Goal: Information Seeking & Learning: Learn about a topic

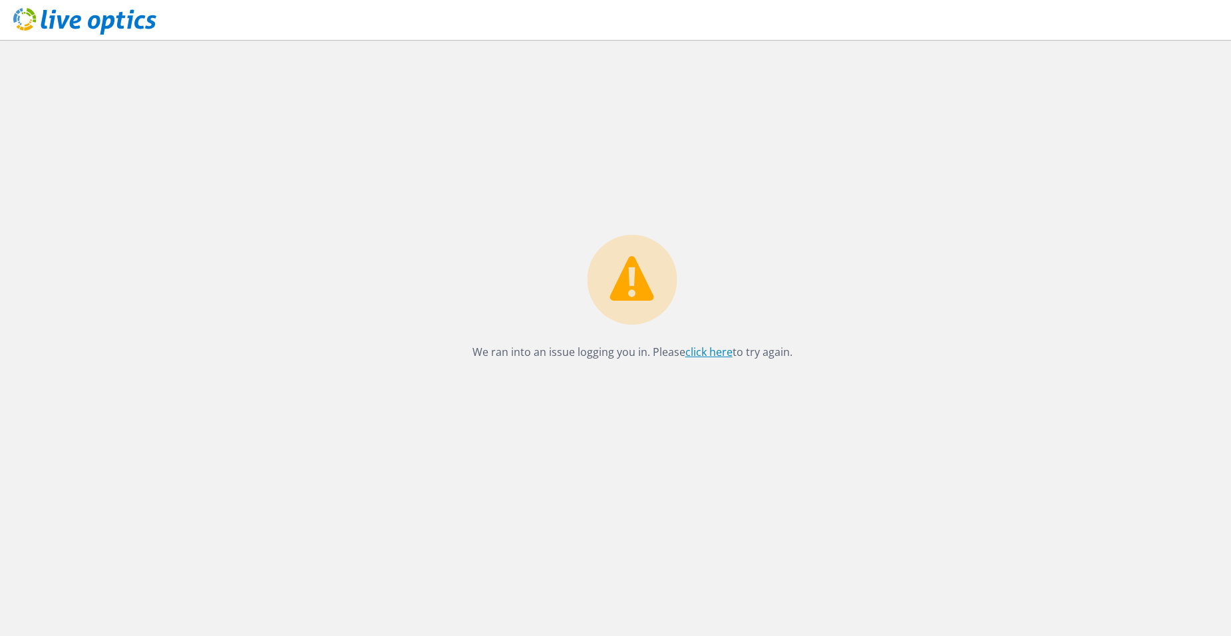
click at [712, 349] on link "click here" at bounding box center [709, 352] width 47 height 15
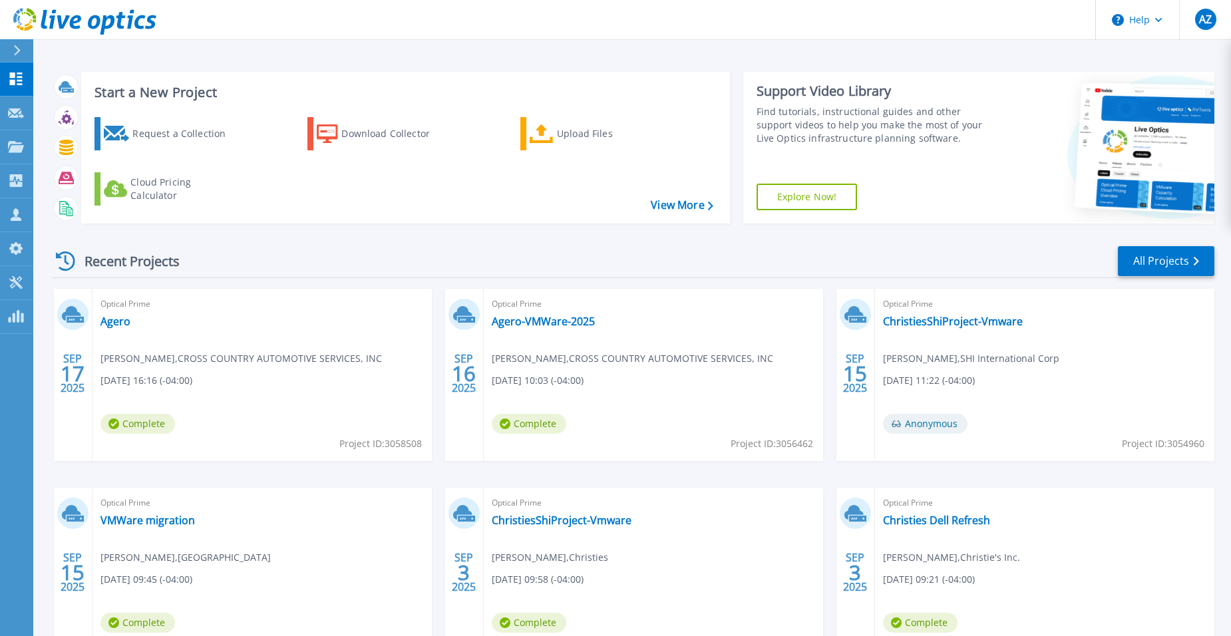
scroll to position [101, 0]
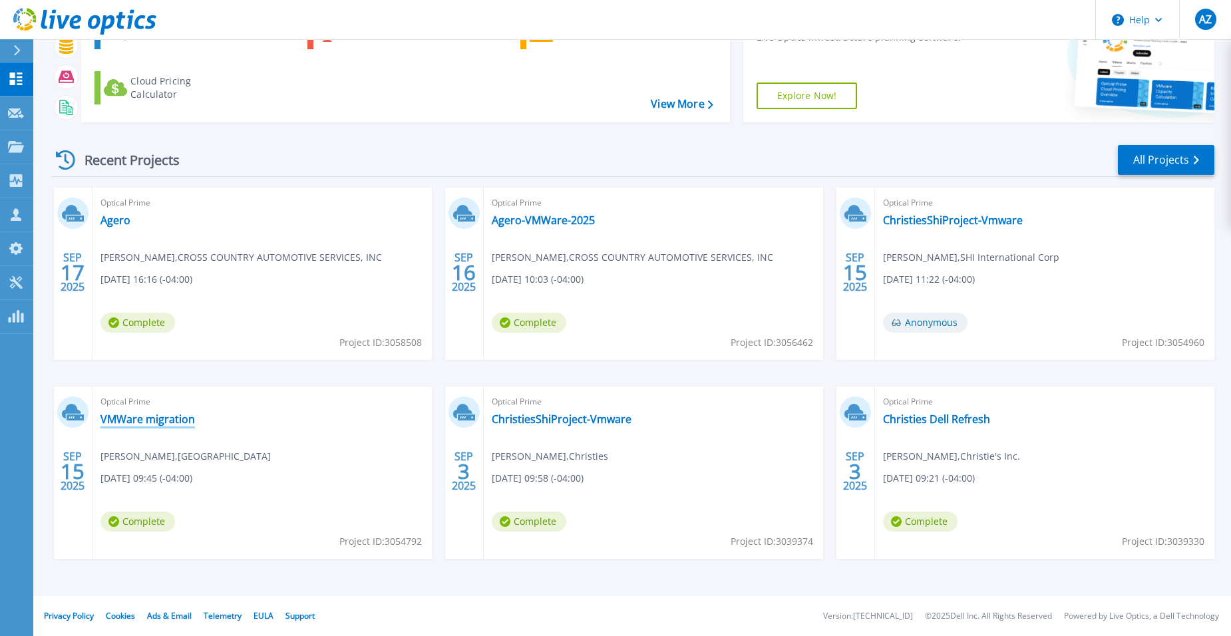
click at [156, 418] on link "VMWare migration" at bounding box center [148, 419] width 95 height 13
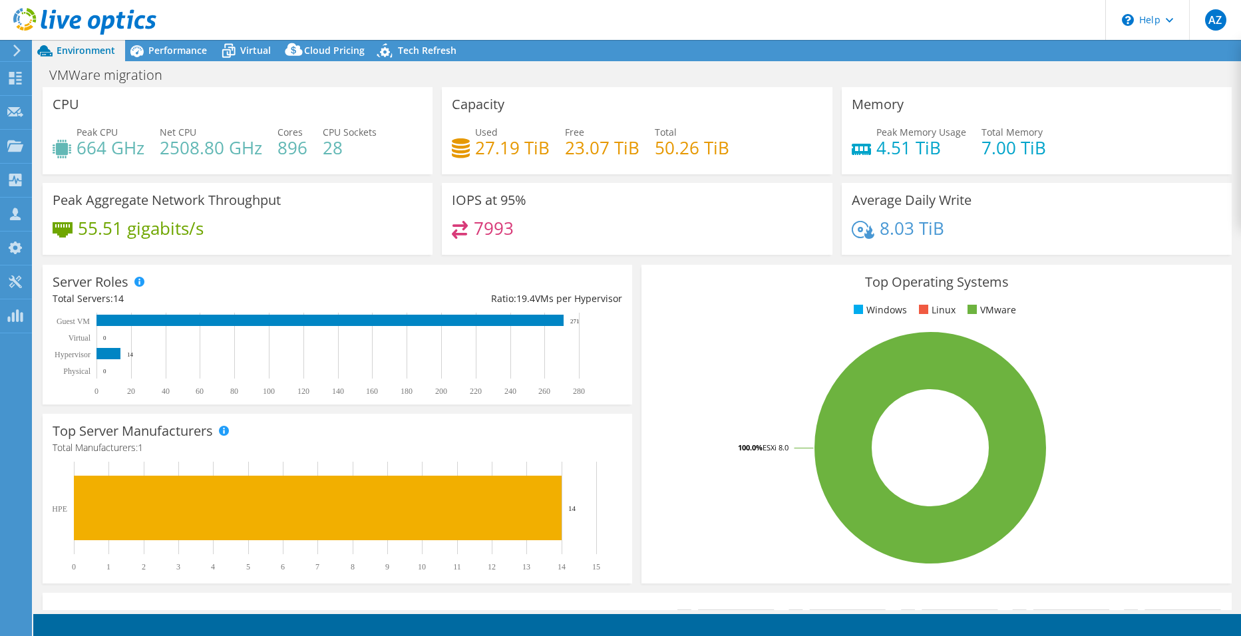
select select "USD"
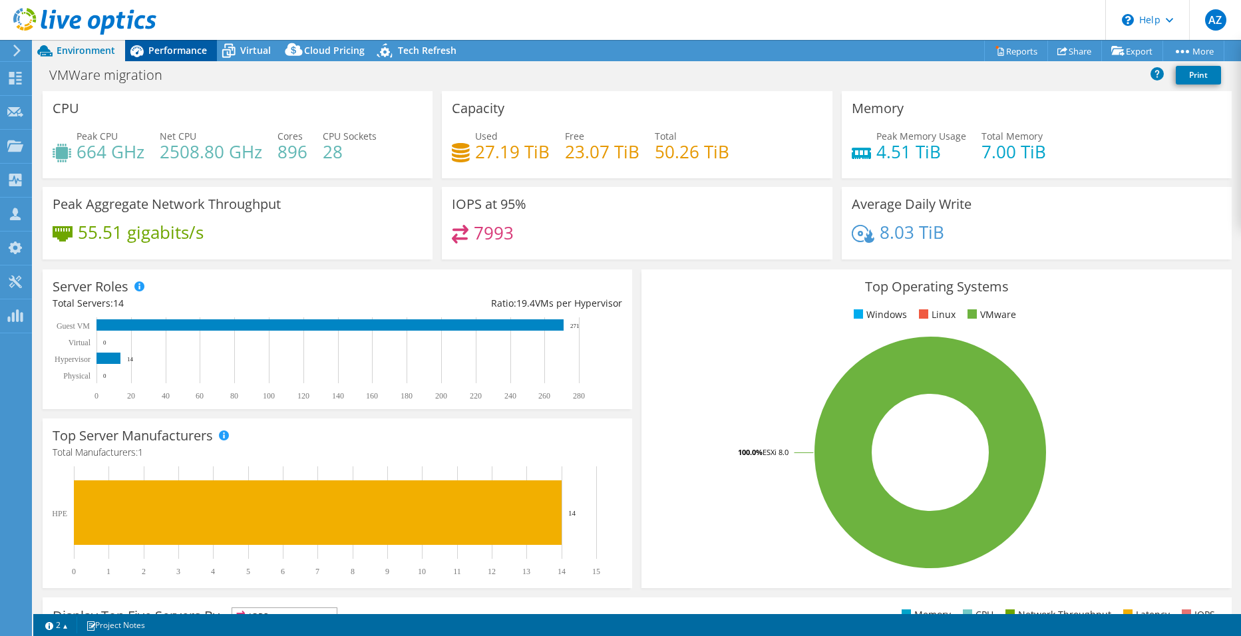
click at [178, 53] on span "Performance" at bounding box center [177, 50] width 59 height 13
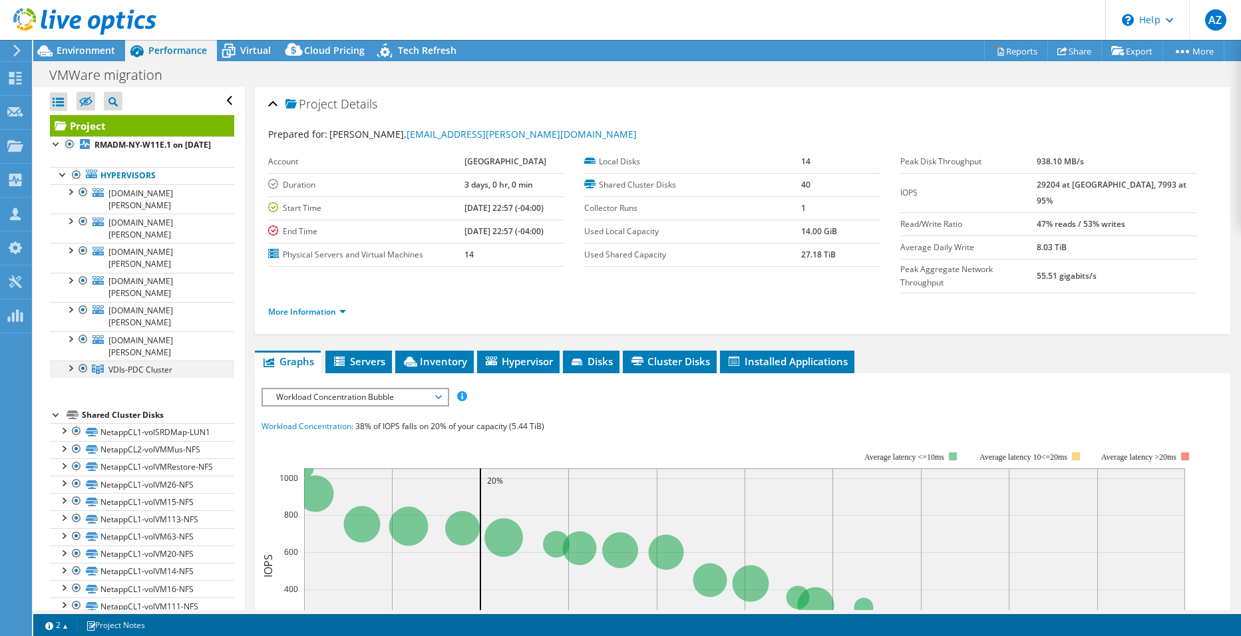
click at [85, 361] on div at bounding box center [83, 369] width 13 height 16
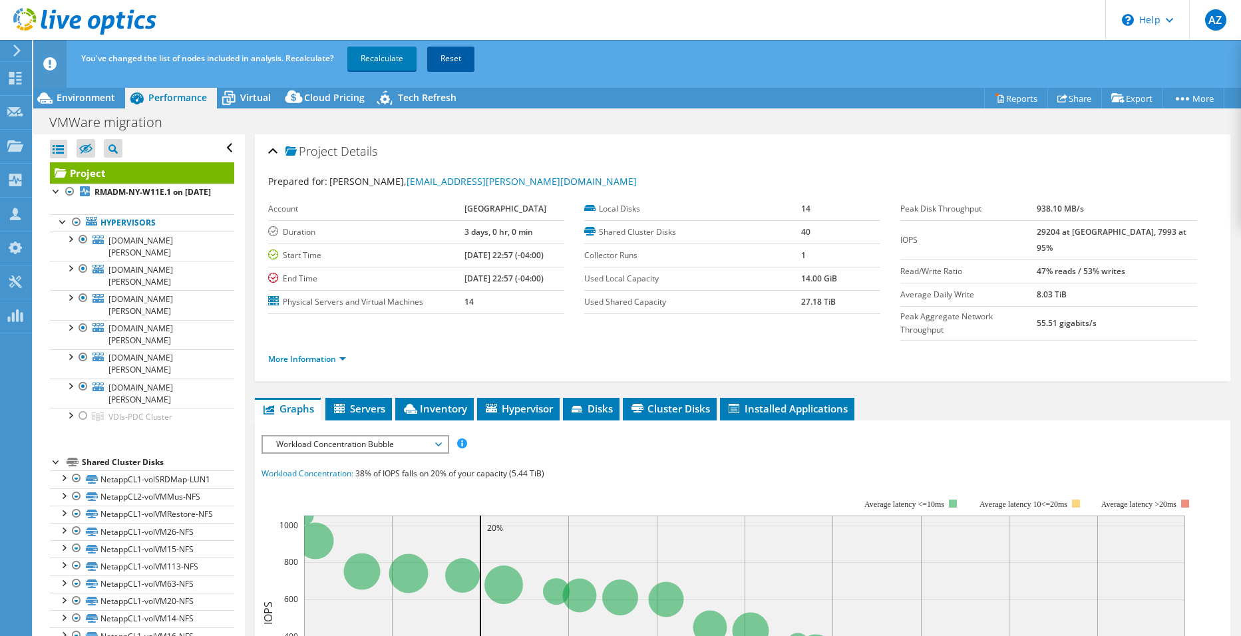
click at [454, 50] on link "Reset" at bounding box center [450, 59] width 47 height 24
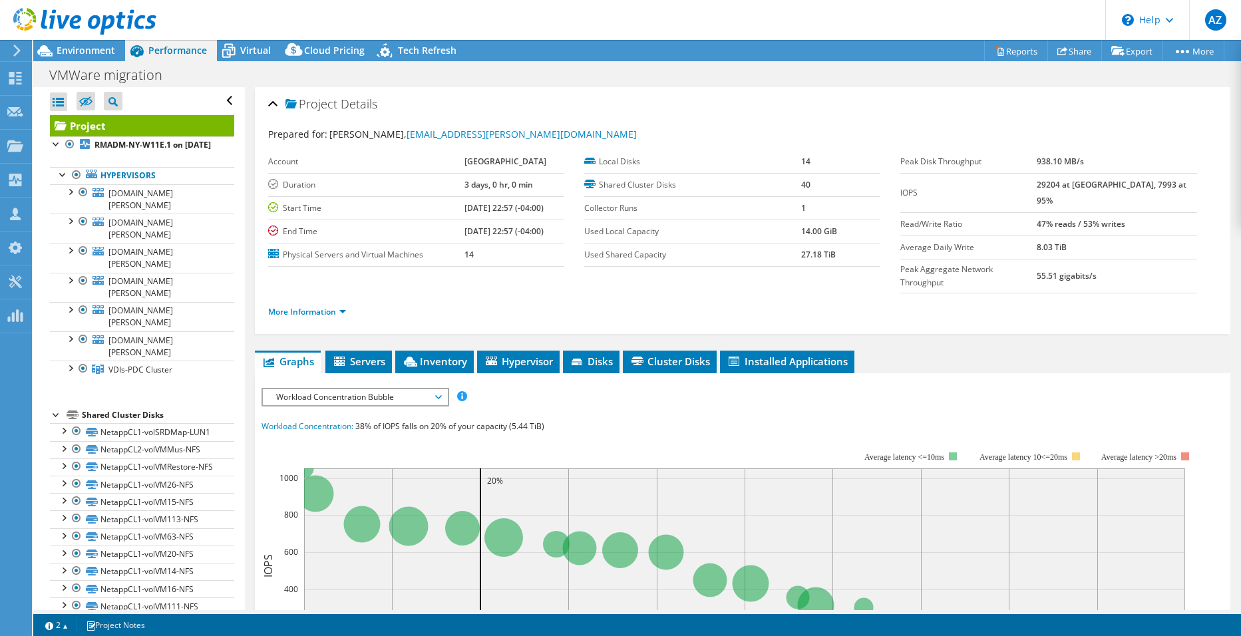
click at [67, 44] on div at bounding box center [78, 22] width 156 height 45
click at [89, 50] on span "Environment" at bounding box center [86, 50] width 59 height 13
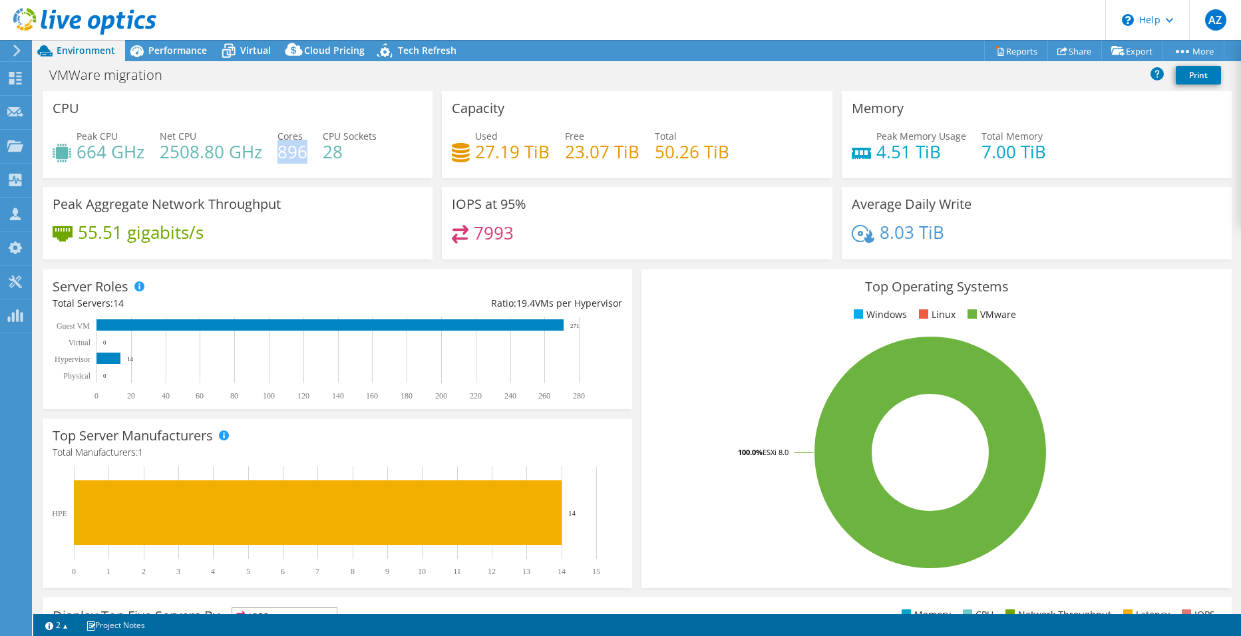
drag, startPoint x: 281, startPoint y: 150, endPoint x: 302, endPoint y: 152, distance: 21.3
click at [302, 152] on h4 "896" at bounding box center [293, 151] width 30 height 15
drag, startPoint x: 302, startPoint y: 152, endPoint x: 230, endPoint y: 181, distance: 78.2
click at [230, 181] on div "CPU Peak CPU 664 GHz Net CPU 2508.80 GHz Cores 896 CPU Sockets 28" at bounding box center [237, 139] width 399 height 96
drag, startPoint x: 77, startPoint y: 148, endPoint x: 106, endPoint y: 151, distance: 28.8
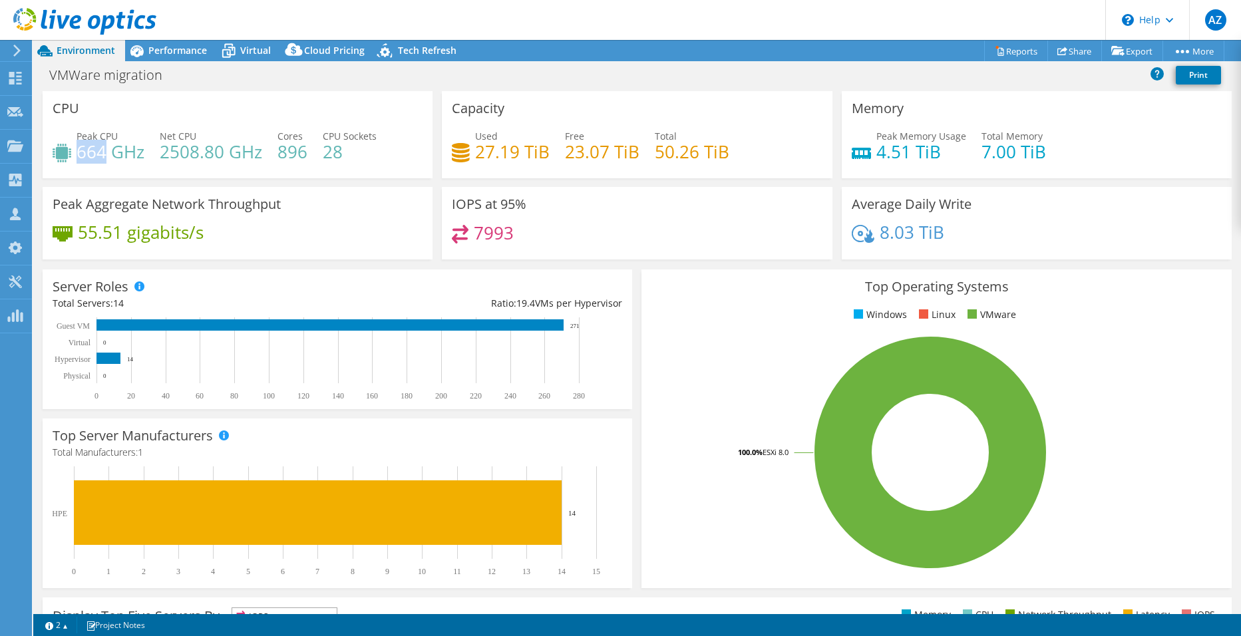
click at [106, 151] on h4 "664 GHz" at bounding box center [111, 151] width 68 height 15
drag, startPoint x: 106, startPoint y: 151, endPoint x: 162, endPoint y: 151, distance: 55.9
click at [162, 151] on h4 "2508.80 GHz" at bounding box center [211, 151] width 103 height 15
drag, startPoint x: 162, startPoint y: 151, endPoint x: 220, endPoint y: 148, distance: 58.6
click at [220, 148] on h4 "2508.80 GHz" at bounding box center [211, 151] width 103 height 15
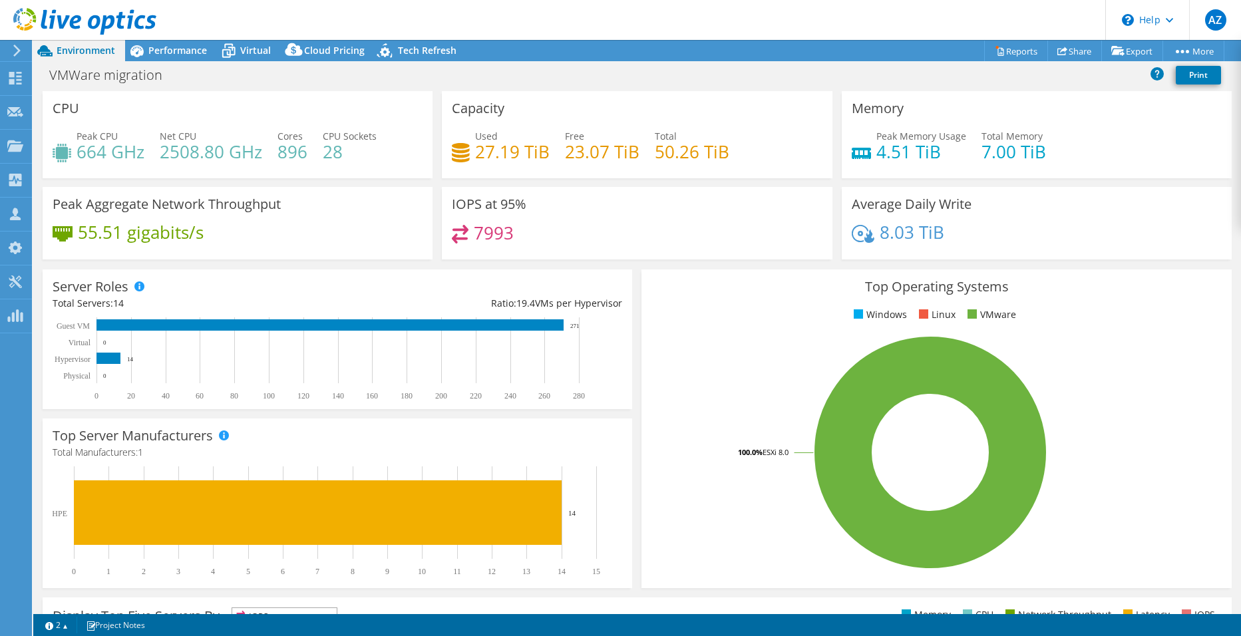
drag, startPoint x: 220, startPoint y: 148, endPoint x: 216, endPoint y: 181, distance: 32.9
click at [216, 181] on div "CPU Peak CPU 664 GHz Net CPU 2508.80 GHz Cores 896 CPU Sockets 28" at bounding box center [237, 139] width 399 height 96
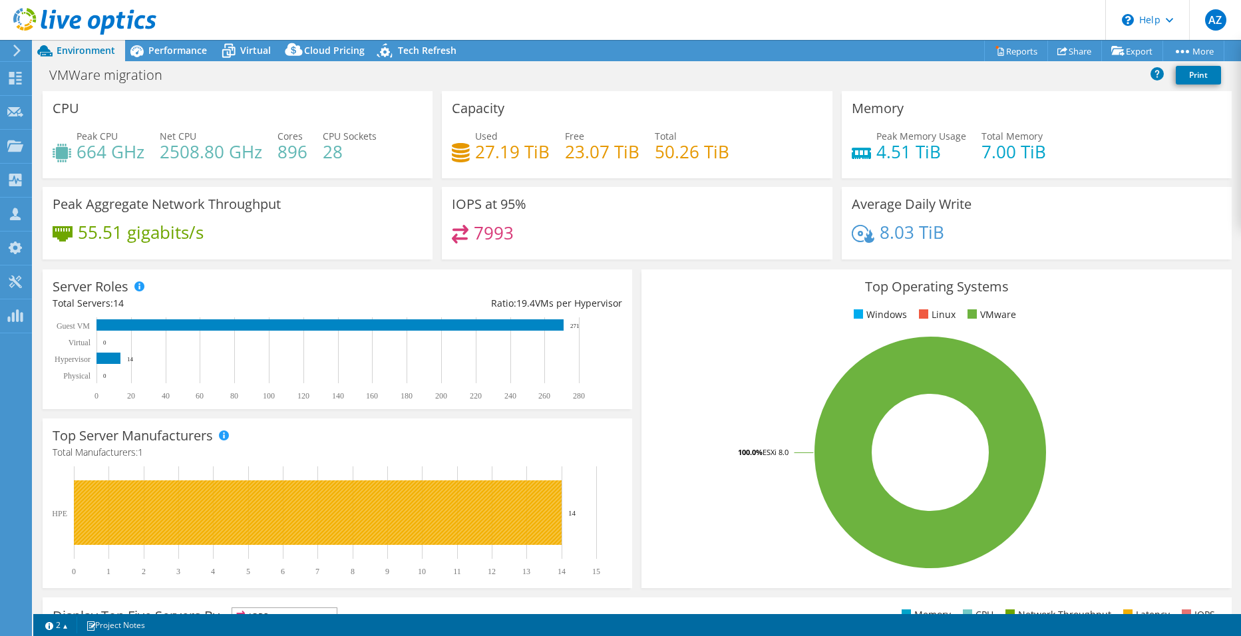
click at [573, 513] on icon "0 1 2 3 4 5 6 7 8 9 10 11 12 13 14 15 HPE 14" at bounding box center [332, 522] width 558 height 110
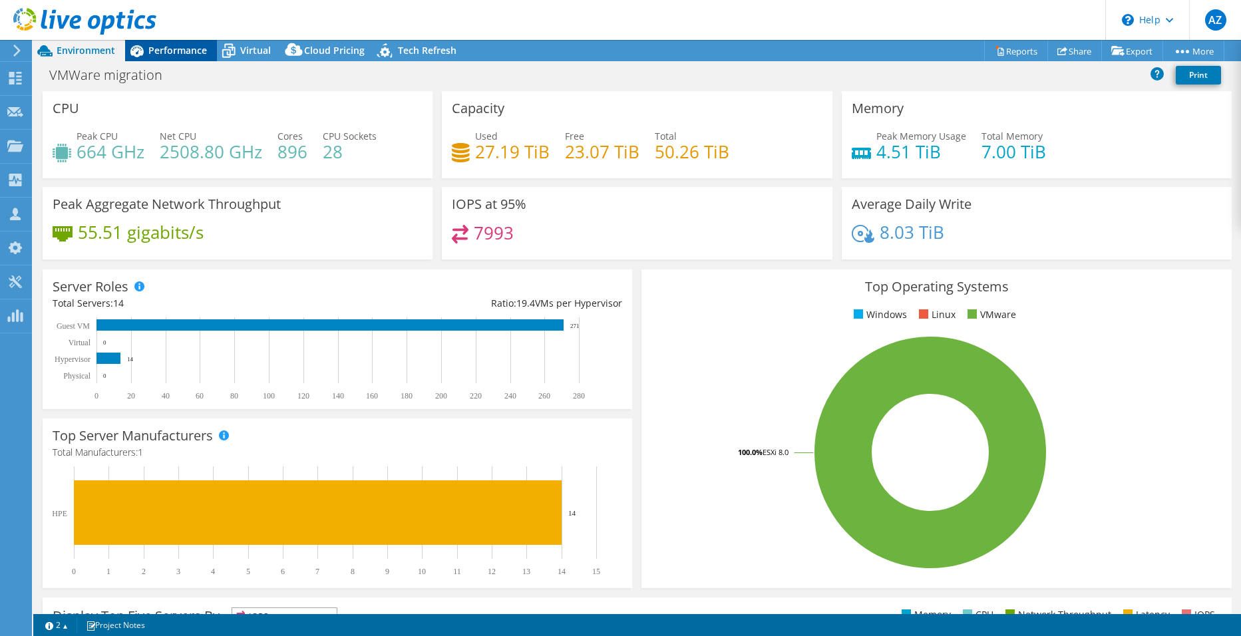
click at [185, 51] on span "Performance" at bounding box center [177, 50] width 59 height 13
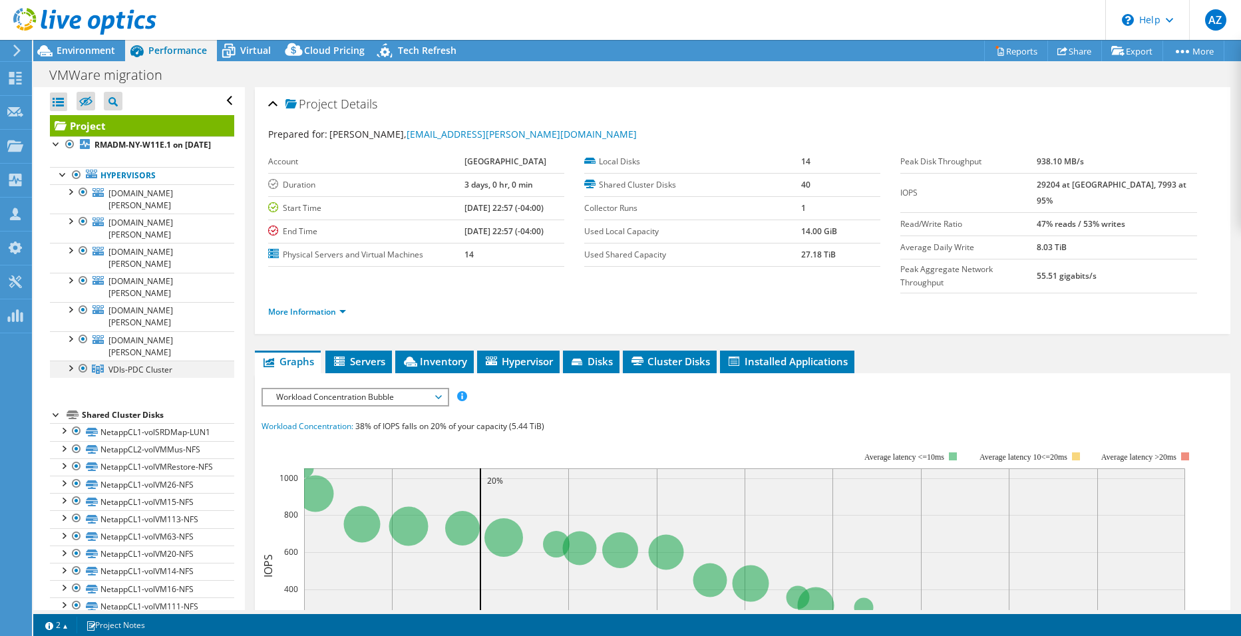
click at [81, 361] on div at bounding box center [83, 369] width 13 height 16
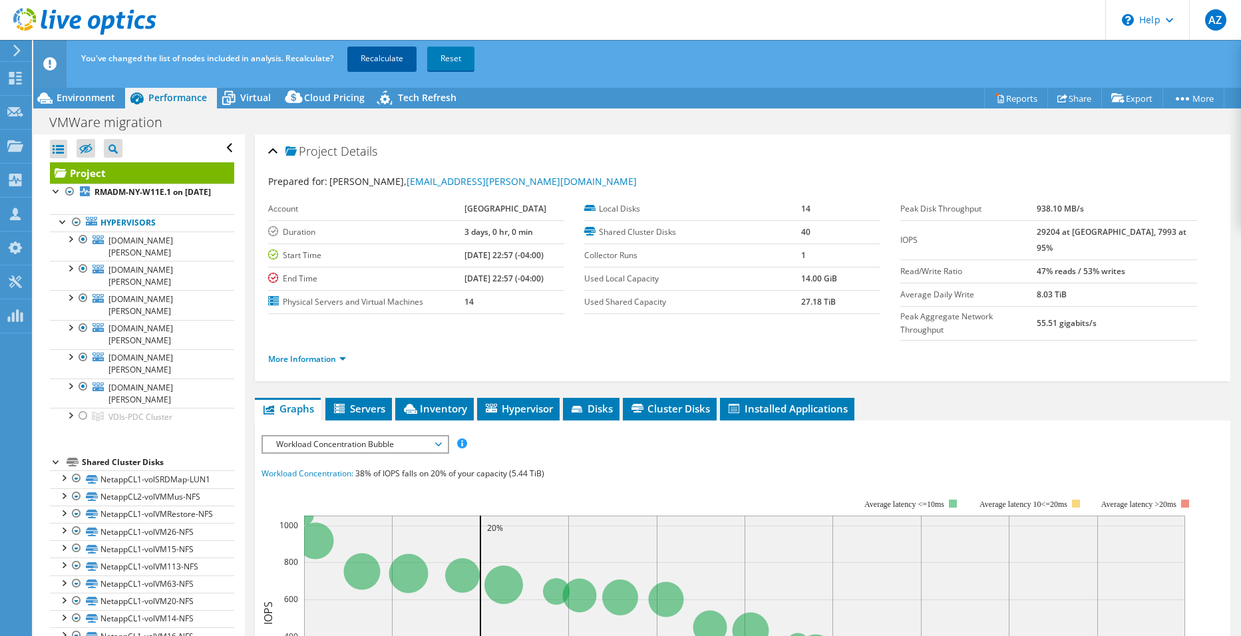
click at [407, 59] on link "Recalculate" at bounding box center [381, 59] width 69 height 24
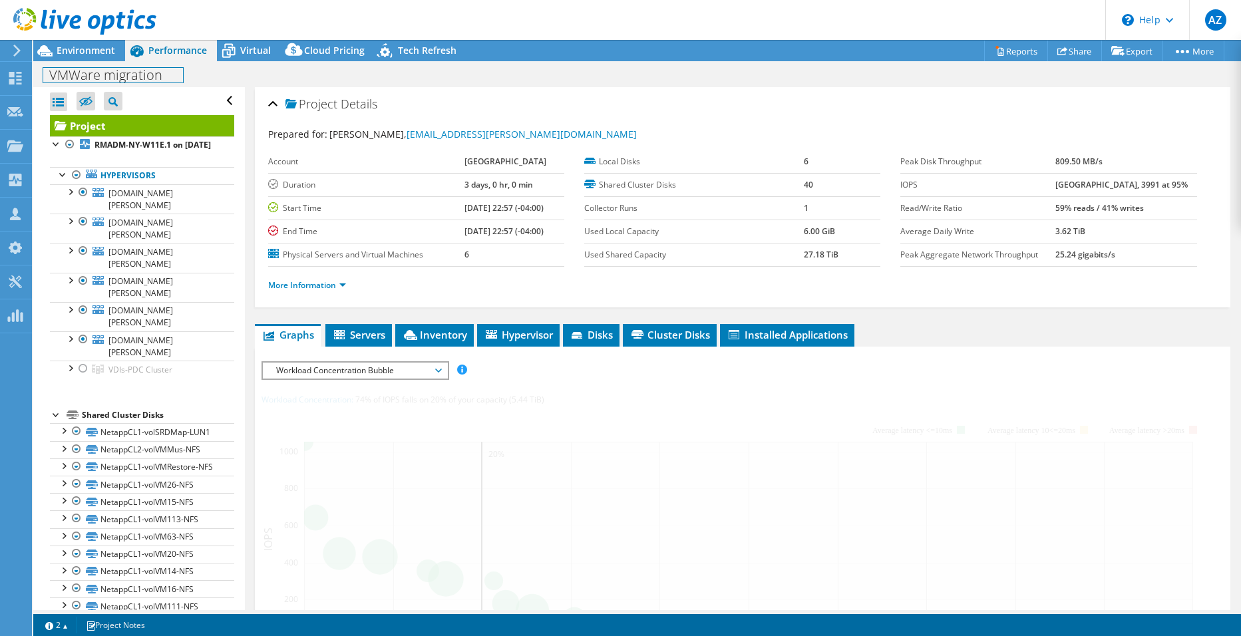
drag, startPoint x: 95, startPoint y: 63, endPoint x: 105, endPoint y: 43, distance: 21.7
click at [95, 63] on div "VMWare migration Print" at bounding box center [637, 75] width 1208 height 25
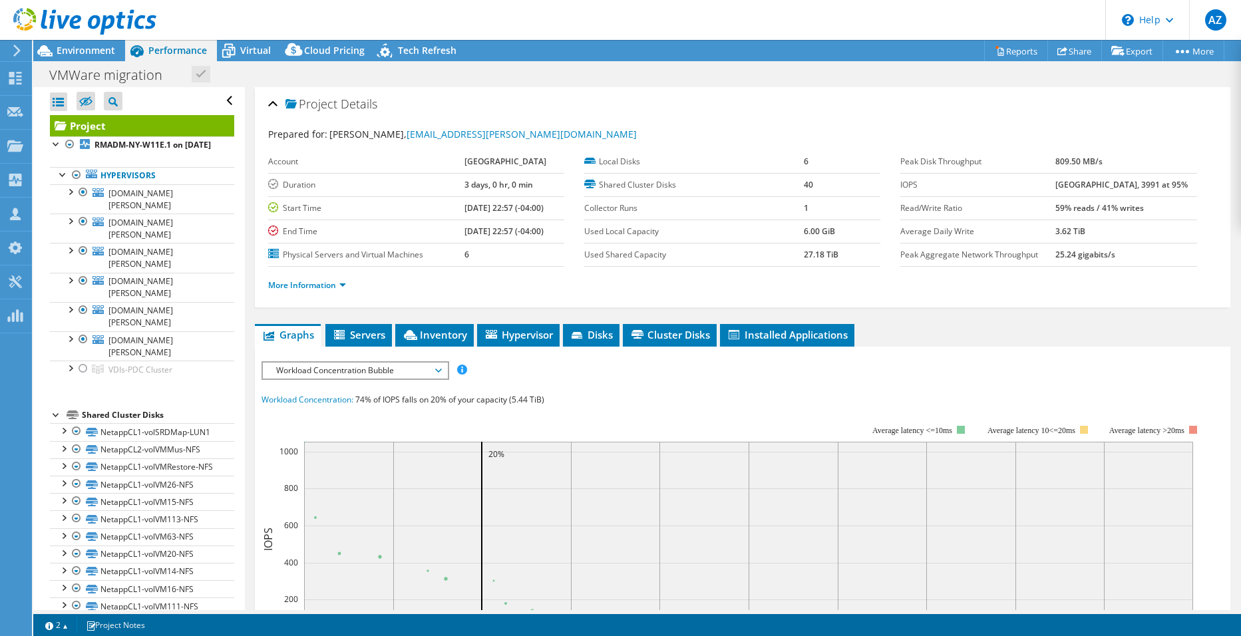
click at [105, 43] on div at bounding box center [78, 22] width 156 height 45
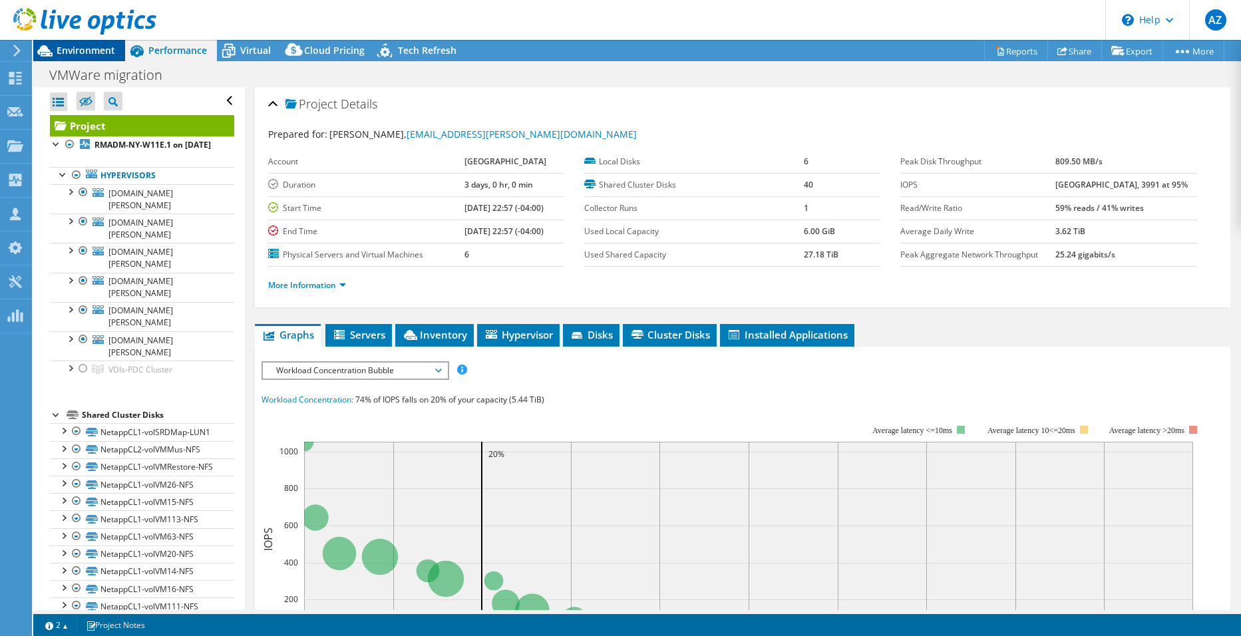
click at [93, 47] on span "Environment" at bounding box center [86, 50] width 59 height 13
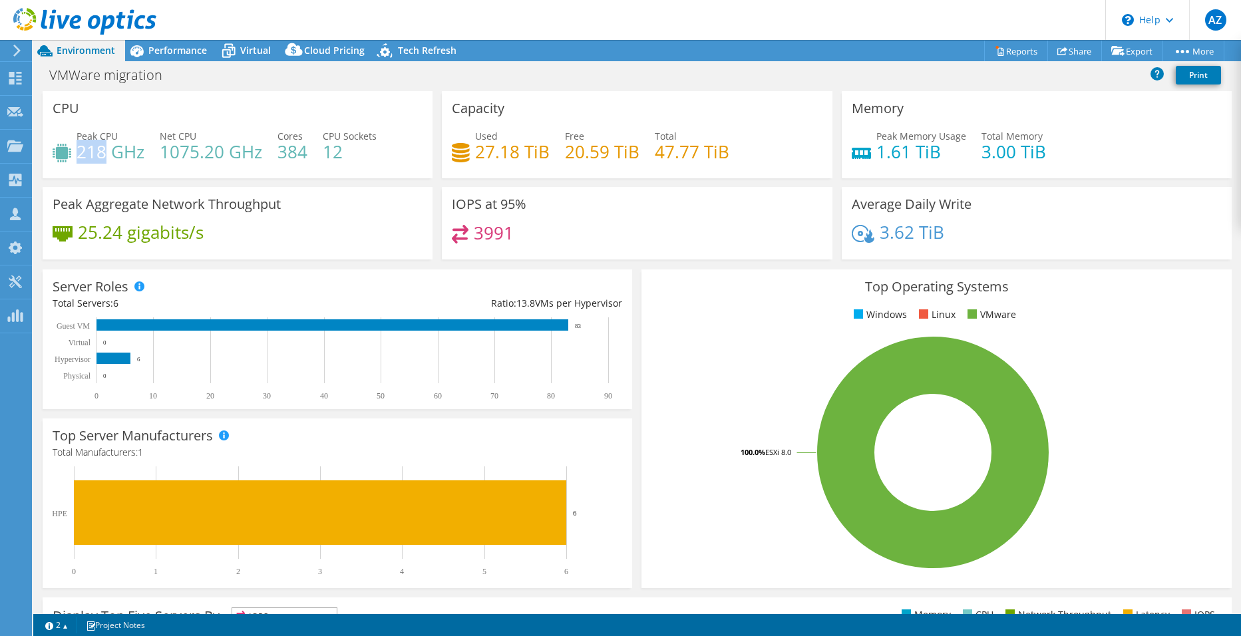
drag, startPoint x: 79, startPoint y: 150, endPoint x: 105, endPoint y: 150, distance: 25.3
click at [105, 150] on h4 "218 GHz" at bounding box center [111, 151] width 68 height 15
click at [193, 158] on h4 "1075.20 GHz" at bounding box center [211, 151] width 103 height 15
drag, startPoint x: 280, startPoint y: 149, endPoint x: 305, endPoint y: 154, distance: 25.7
click at [305, 154] on h4 "384" at bounding box center [293, 151] width 30 height 15
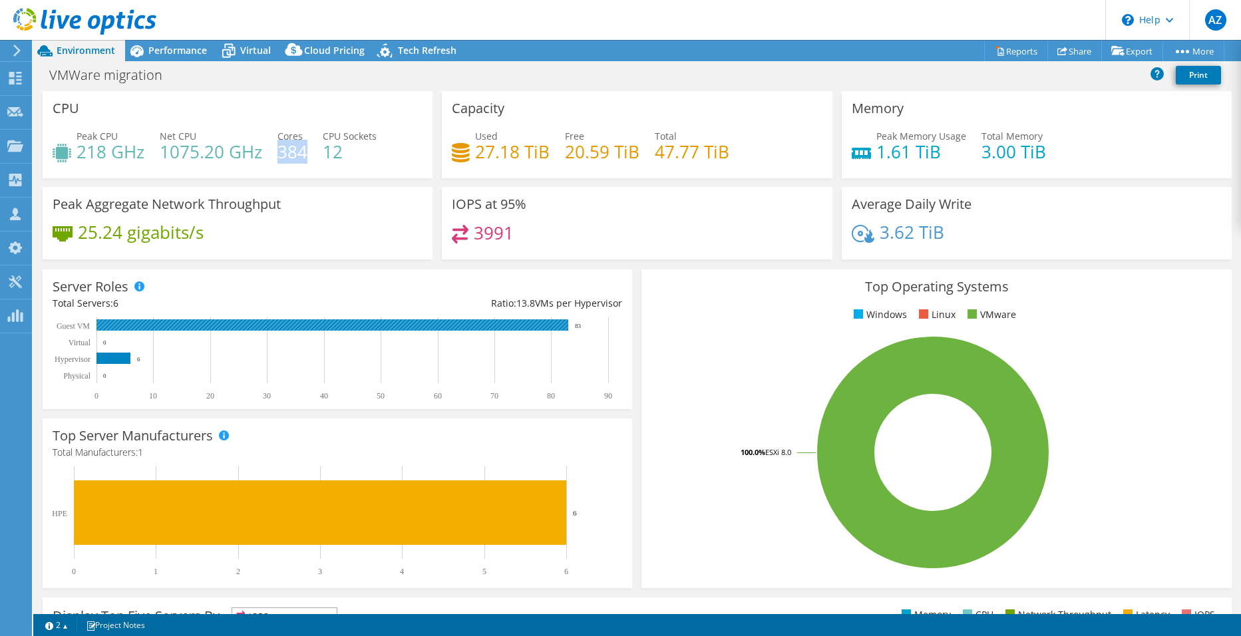
drag, startPoint x: 586, startPoint y: 324, endPoint x: 574, endPoint y: 325, distance: 12.7
click at [574, 325] on rect at bounding box center [334, 359] width 563 height 83
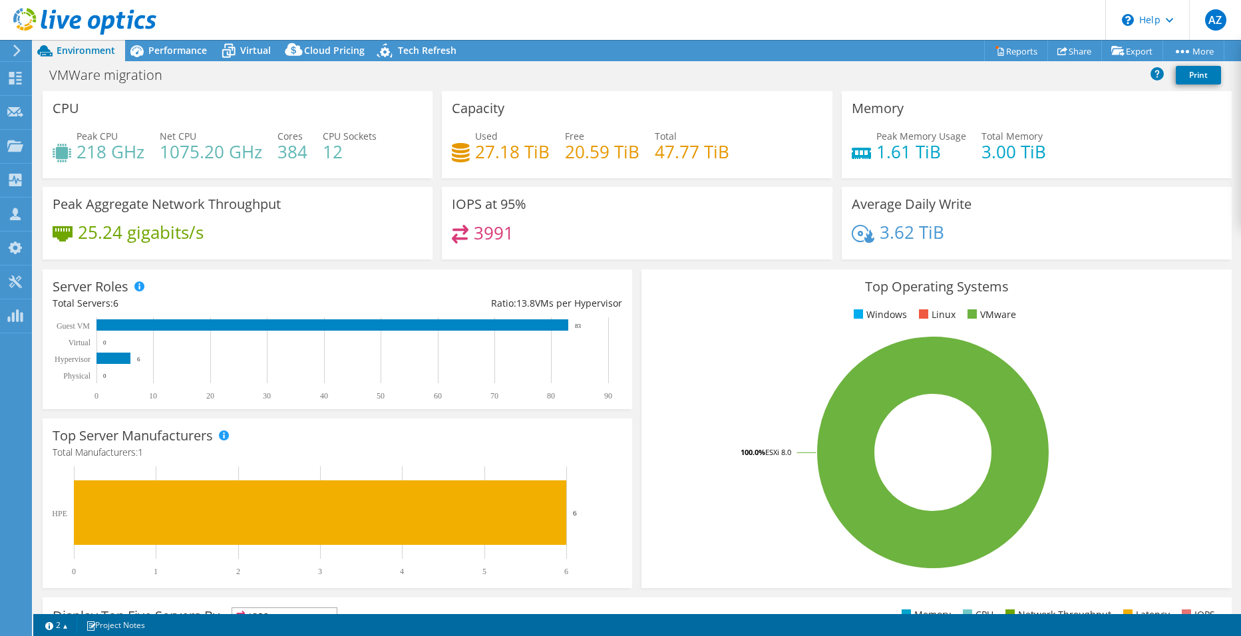
click at [297, 236] on div "25.24 gigabits/s" at bounding box center [238, 239] width 370 height 28
drag, startPoint x: 80, startPoint y: 154, endPoint x: 102, endPoint y: 157, distance: 22.1
click at [102, 157] on h4 "218 GHz" at bounding box center [111, 151] width 68 height 15
drag, startPoint x: 102, startPoint y: 157, endPoint x: 219, endPoint y: 151, distance: 117.3
click at [219, 151] on h4 "1075.20 GHz" at bounding box center [211, 151] width 103 height 15
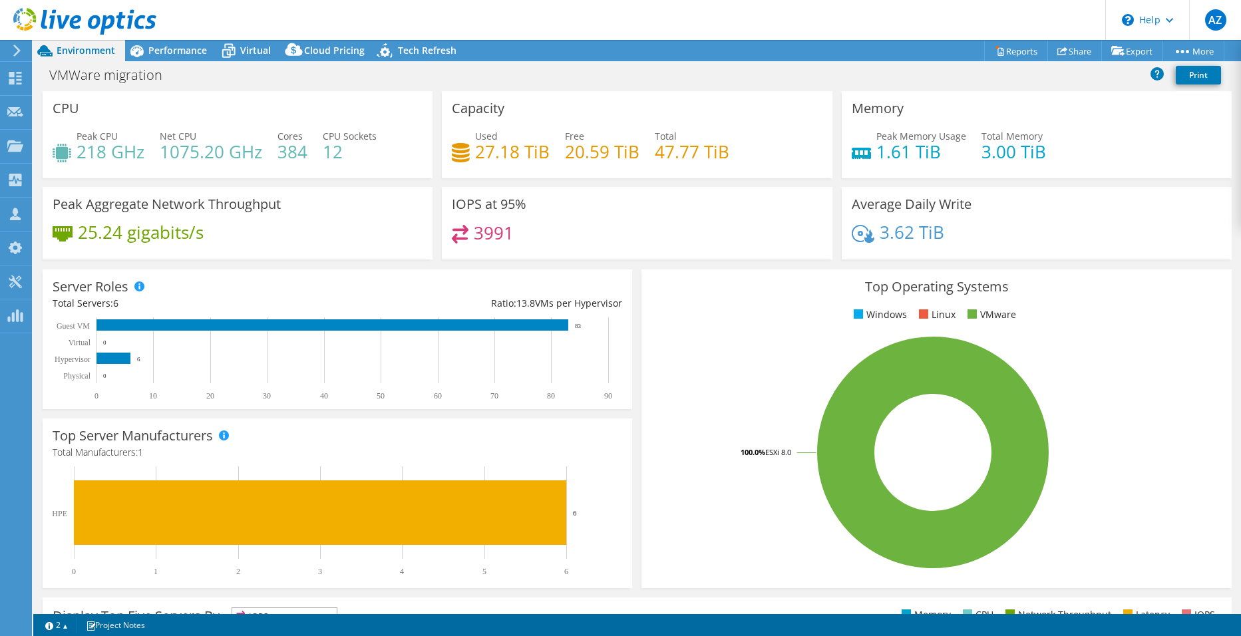
drag, startPoint x: 219, startPoint y: 151, endPoint x: 224, endPoint y: 182, distance: 31.6
click at [224, 182] on div "CPU Peak CPU 218 GHz Net CPU 1075.20 GHz Cores 384 CPU Sockets 12" at bounding box center [237, 139] width 399 height 96
drag, startPoint x: 875, startPoint y: 152, endPoint x: 898, endPoint y: 153, distance: 22.6
click at [898, 153] on h4 "1.61 TiB" at bounding box center [922, 151] width 90 height 15
drag, startPoint x: 898, startPoint y: 153, endPoint x: 890, endPoint y: 154, distance: 8.1
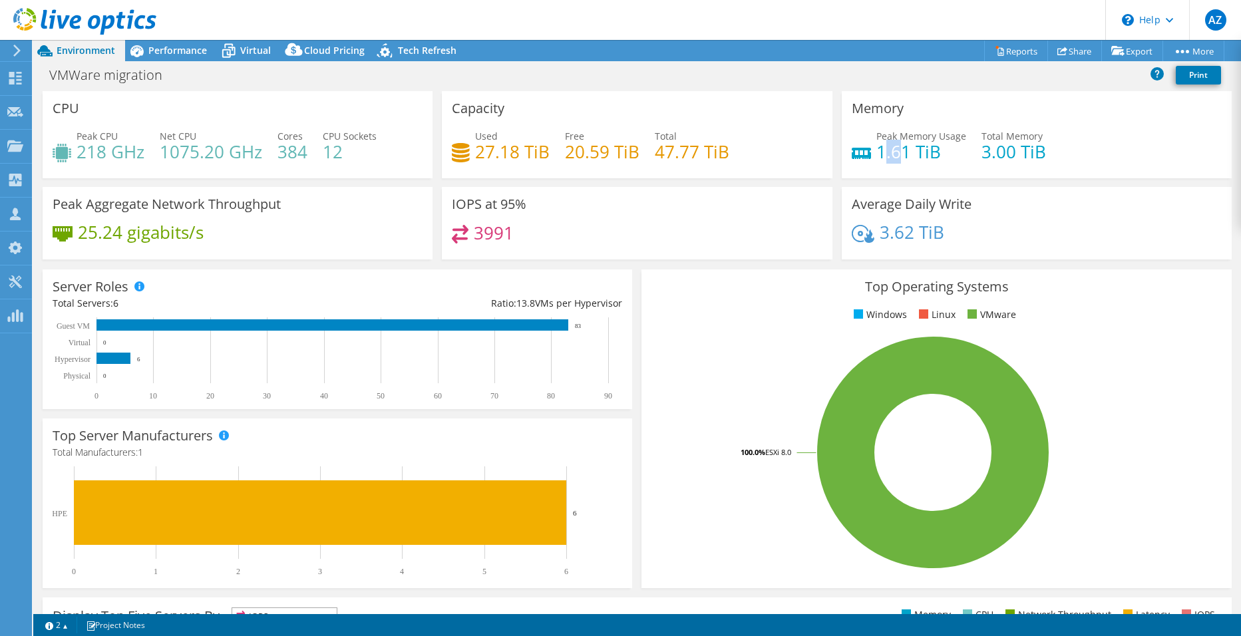
click at [890, 154] on h4 "1.61 TiB" at bounding box center [922, 151] width 90 height 15
drag, startPoint x: 975, startPoint y: 154, endPoint x: 998, endPoint y: 154, distance: 23.3
click at [998, 154] on h4 "3.00 TiB" at bounding box center [1014, 151] width 65 height 15
click at [1004, 154] on h4 "3.00 TiB" at bounding box center [1014, 151] width 65 height 15
drag, startPoint x: 910, startPoint y: 232, endPoint x: 865, endPoint y: 232, distance: 44.6
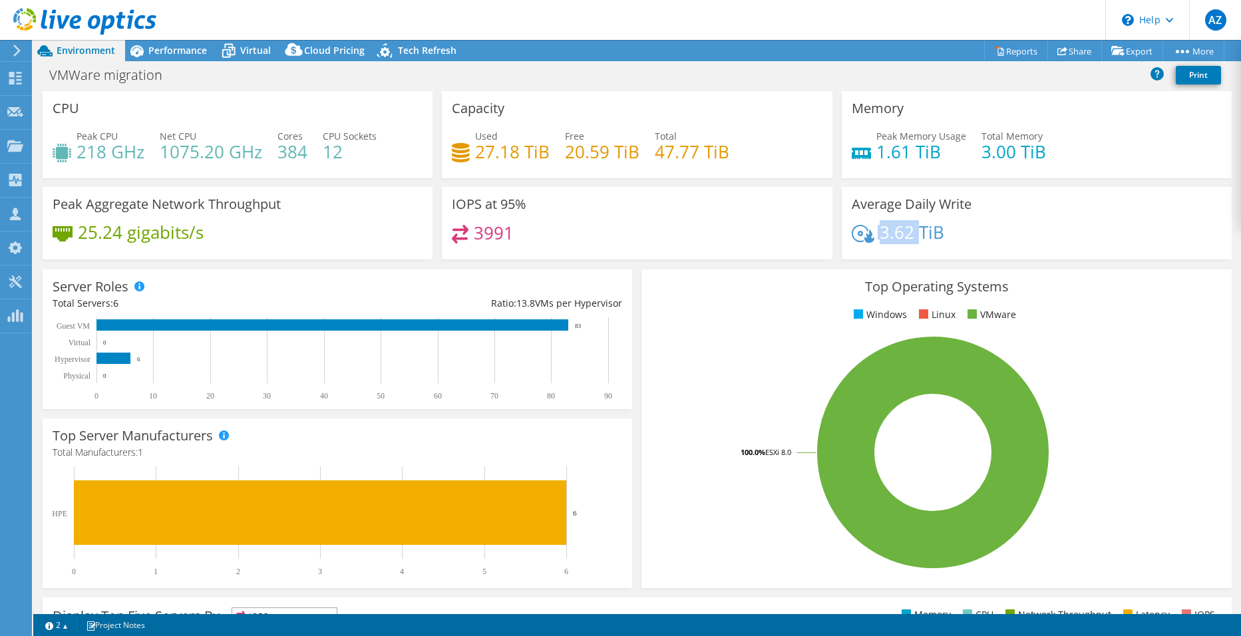
click at [865, 232] on div "3.62 TiB" at bounding box center [898, 232] width 93 height 15
drag, startPoint x: 865, startPoint y: 232, endPoint x: 945, endPoint y: 234, distance: 79.2
click at [945, 234] on div "3.62 TiB" at bounding box center [1037, 239] width 370 height 28
drag, startPoint x: 941, startPoint y: 230, endPoint x: 875, endPoint y: 234, distance: 66.1
click at [874, 234] on div "3.62 TiB" at bounding box center [1037, 239] width 370 height 28
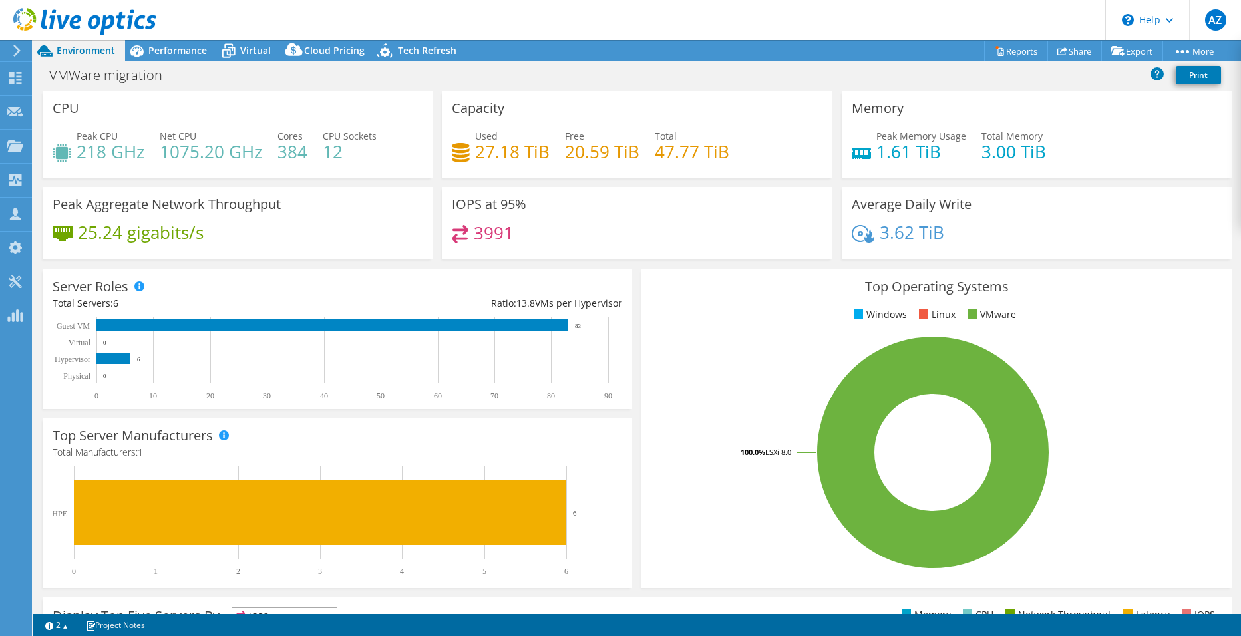
drag, startPoint x: 875, startPoint y: 234, endPoint x: 944, endPoint y: 230, distance: 69.4
click at [944, 230] on div "3.62 TiB" at bounding box center [1037, 239] width 370 height 28
drag, startPoint x: 873, startPoint y: 236, endPoint x: 906, endPoint y: 237, distance: 32.6
click at [906, 237] on h4 "3.62 TiB" at bounding box center [912, 232] width 65 height 15
click at [911, 236] on h4 "3.62 TiB" at bounding box center [912, 232] width 65 height 15
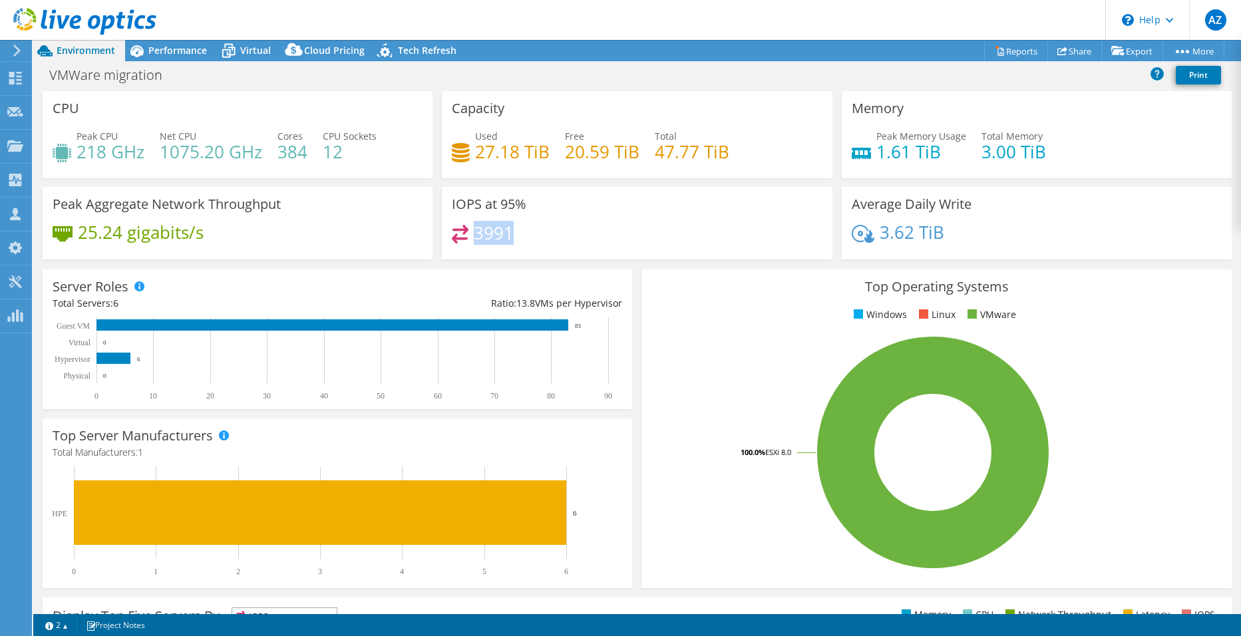
drag, startPoint x: 509, startPoint y: 235, endPoint x: 474, endPoint y: 235, distance: 34.6
click at [474, 235] on h4 "3991" at bounding box center [494, 233] width 40 height 15
drag, startPoint x: 475, startPoint y: 235, endPoint x: 519, endPoint y: 233, distance: 44.0
click at [519, 233] on div "3991" at bounding box center [637, 239] width 370 height 29
drag, startPoint x: 83, startPoint y: 236, endPoint x: 122, endPoint y: 232, distance: 39.4
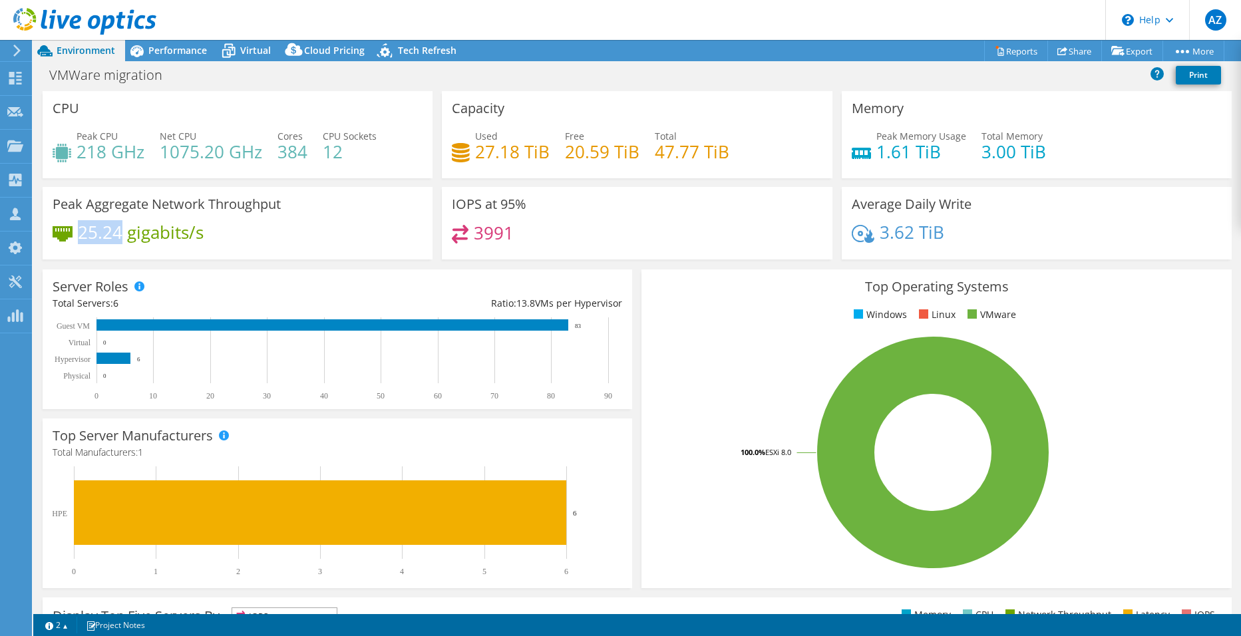
click at [122, 232] on h4 "25.24 gigabits/s" at bounding box center [141, 232] width 126 height 15
drag, startPoint x: 122, startPoint y: 232, endPoint x: 211, endPoint y: 231, distance: 89.2
click at [211, 231] on div "25.24 gigabits/s" at bounding box center [238, 239] width 370 height 28
click at [187, 40] on div "Performance" at bounding box center [171, 50] width 92 height 21
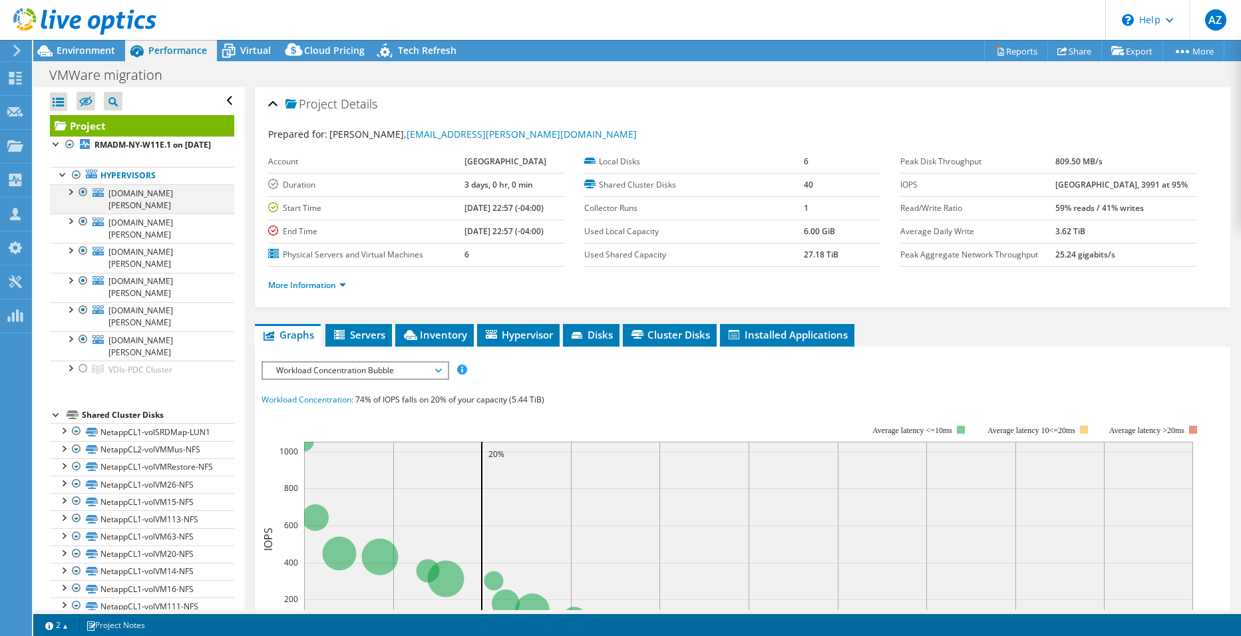
click at [67, 198] on div at bounding box center [69, 190] width 13 height 13
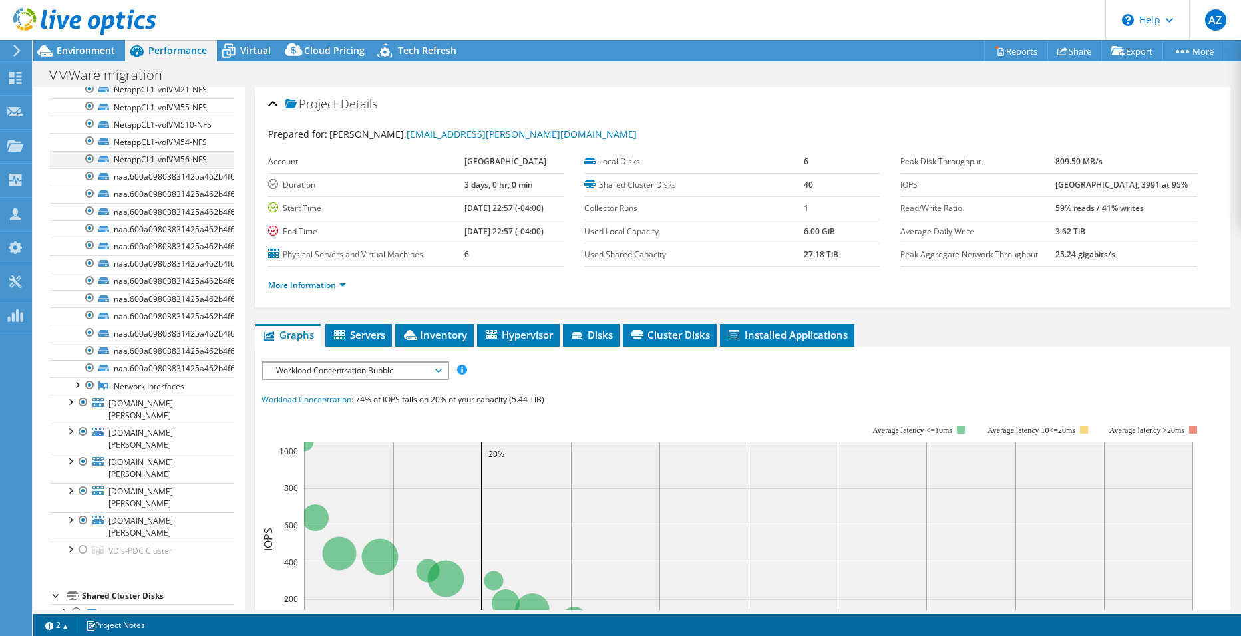
scroll to position [732, 0]
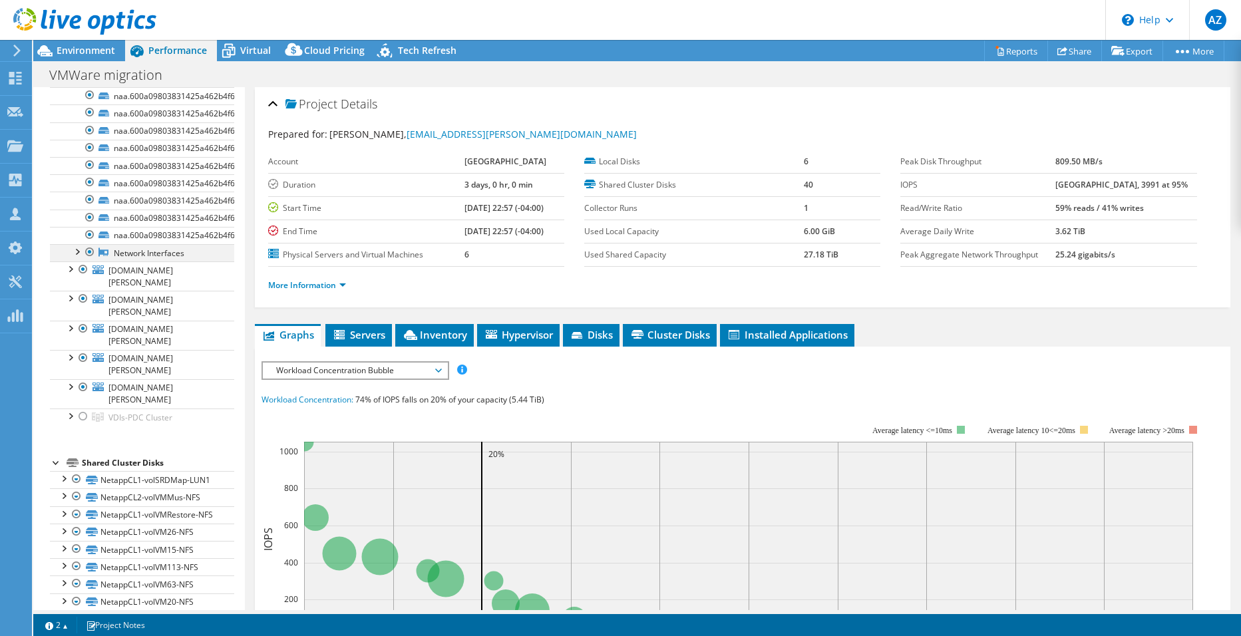
click at [71, 258] on div at bounding box center [76, 250] width 13 height 13
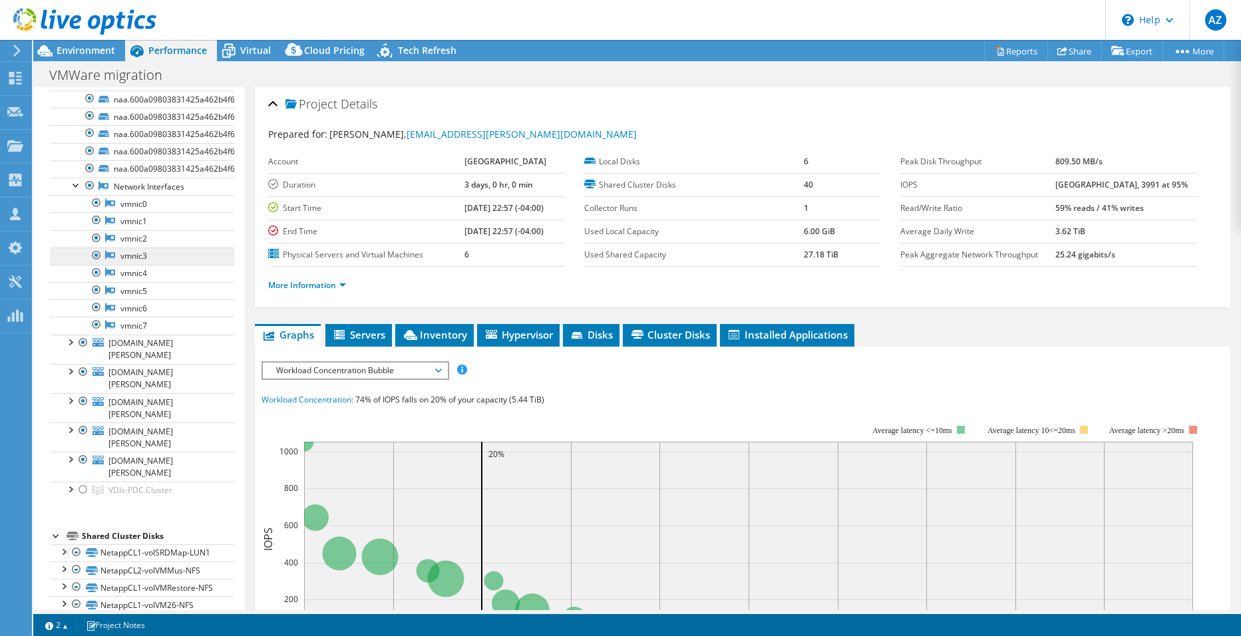
scroll to position [865, 0]
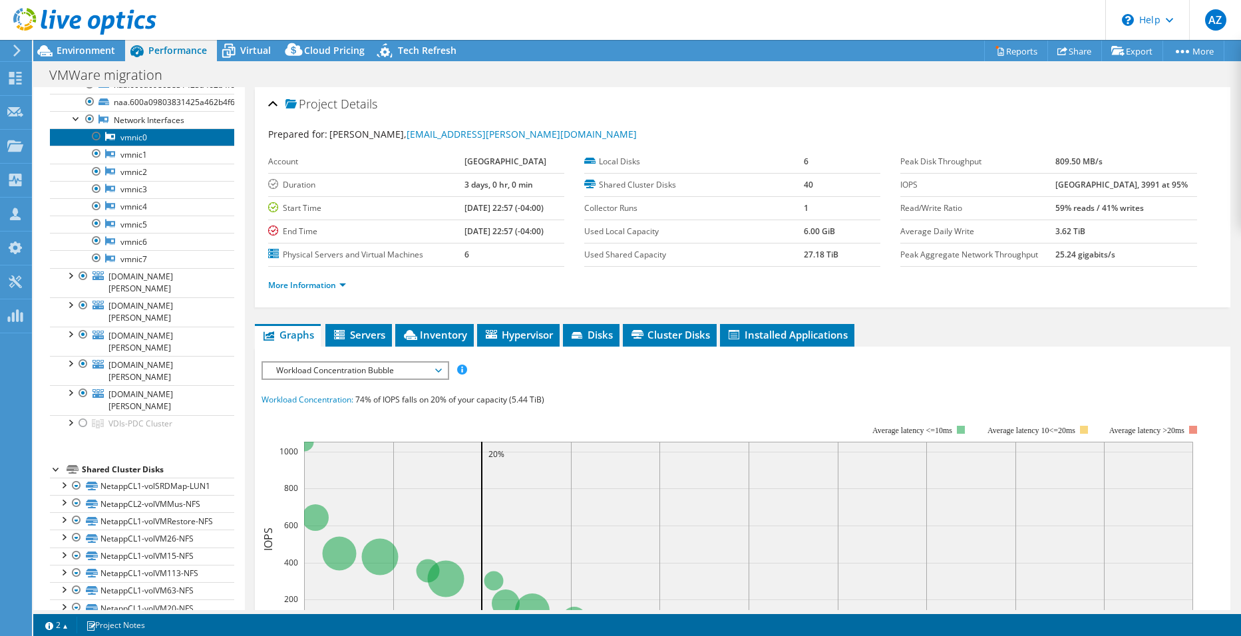
click at [161, 146] on link "vmnic0" at bounding box center [142, 136] width 184 height 17
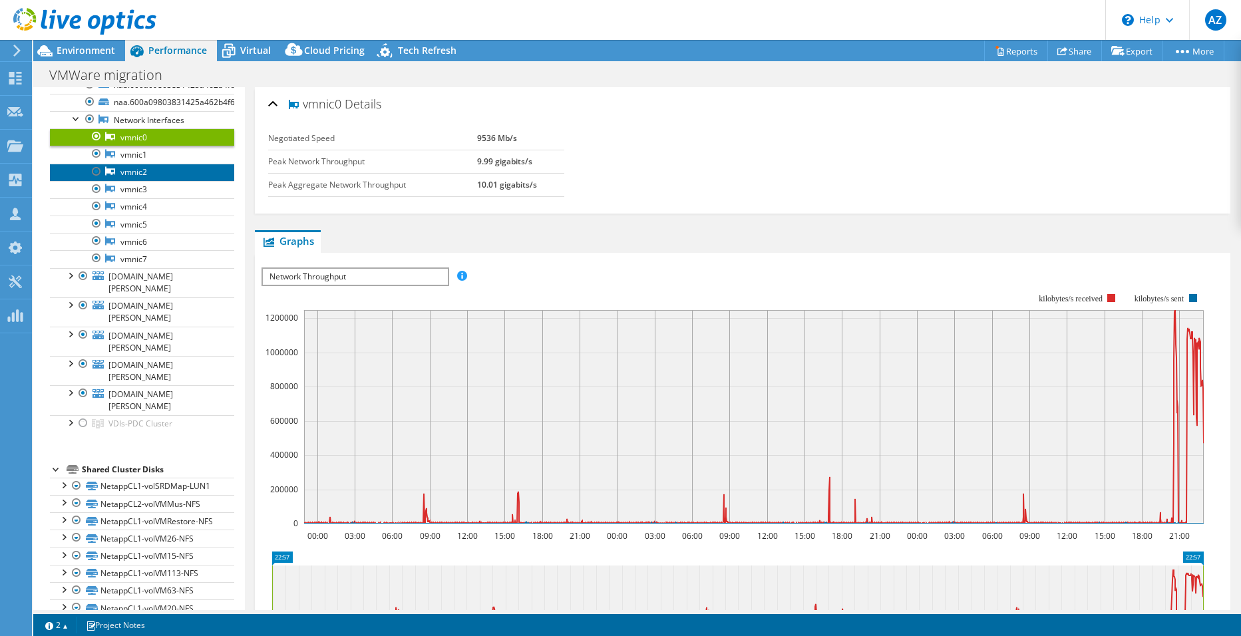
click at [122, 181] on link "vmnic2" at bounding box center [142, 172] width 184 height 17
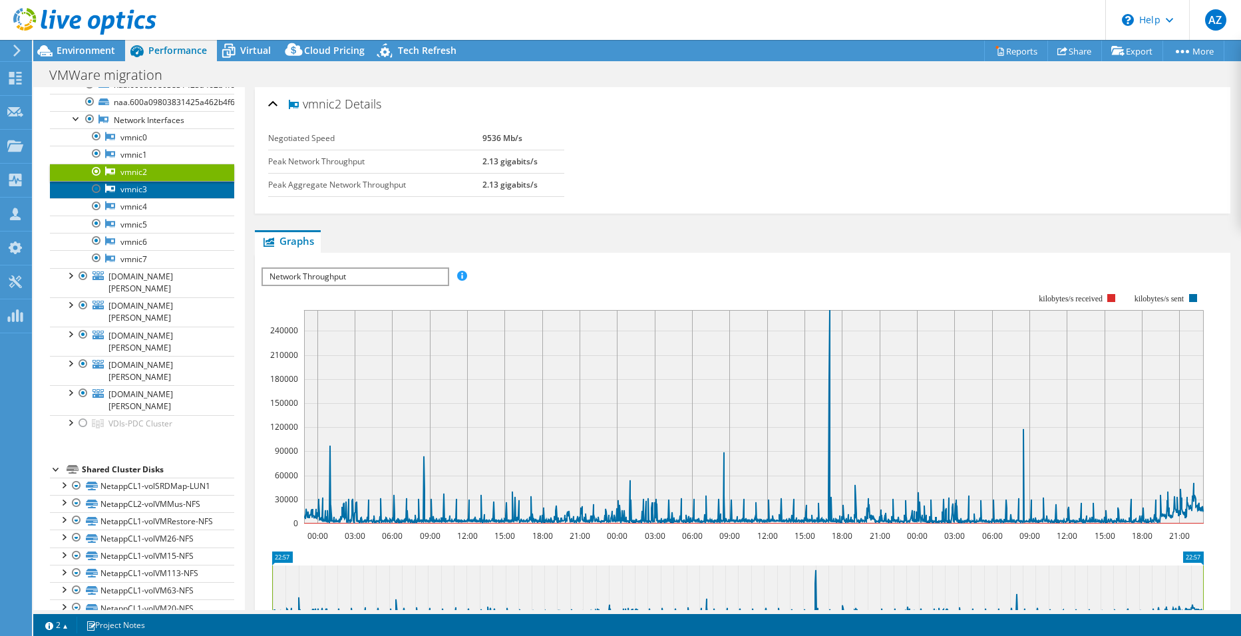
click at [121, 198] on link "vmnic3" at bounding box center [142, 189] width 184 height 17
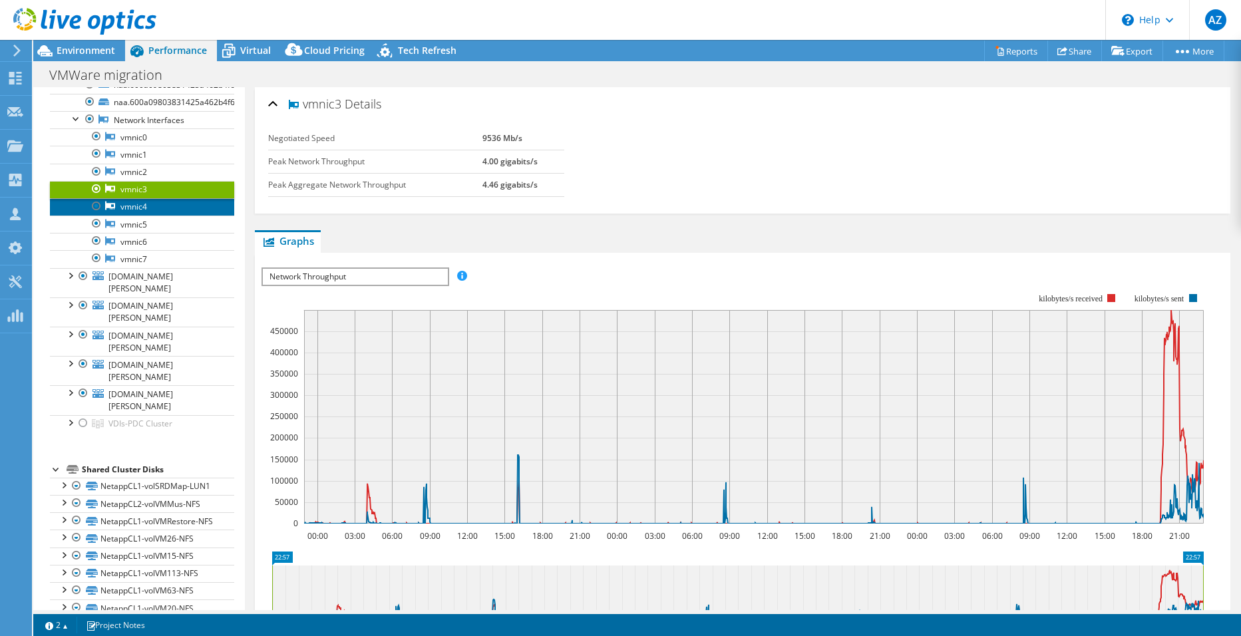
click at [120, 216] on link "vmnic4" at bounding box center [142, 206] width 184 height 17
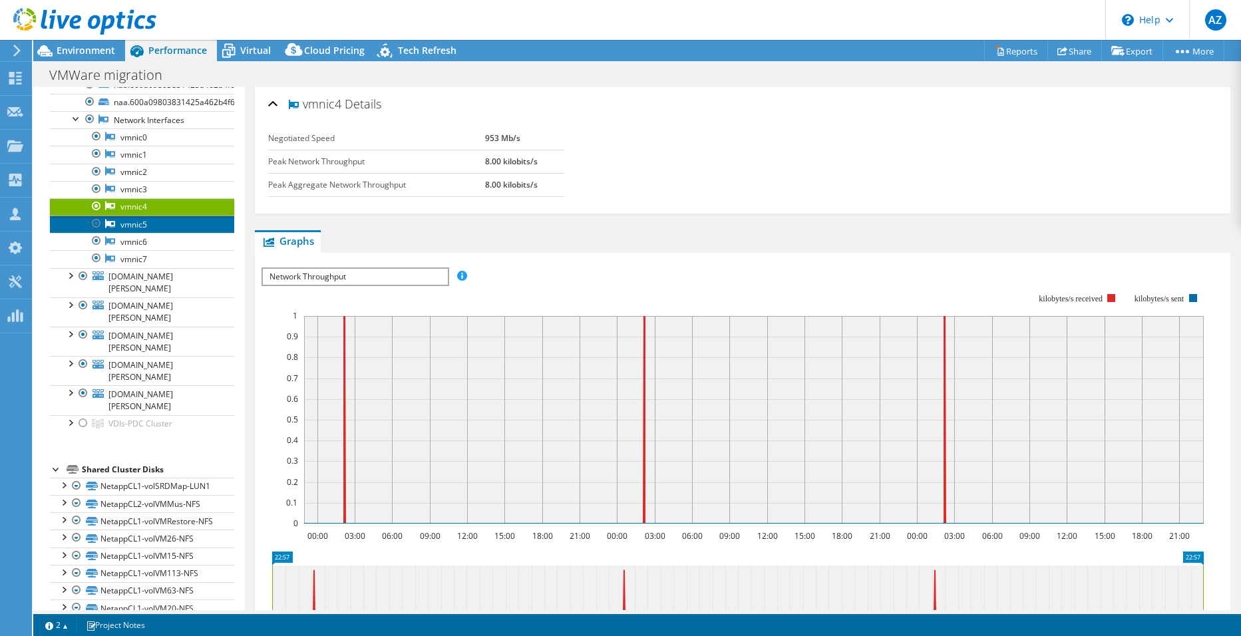
click at [123, 233] on link "vmnic5" at bounding box center [142, 224] width 184 height 17
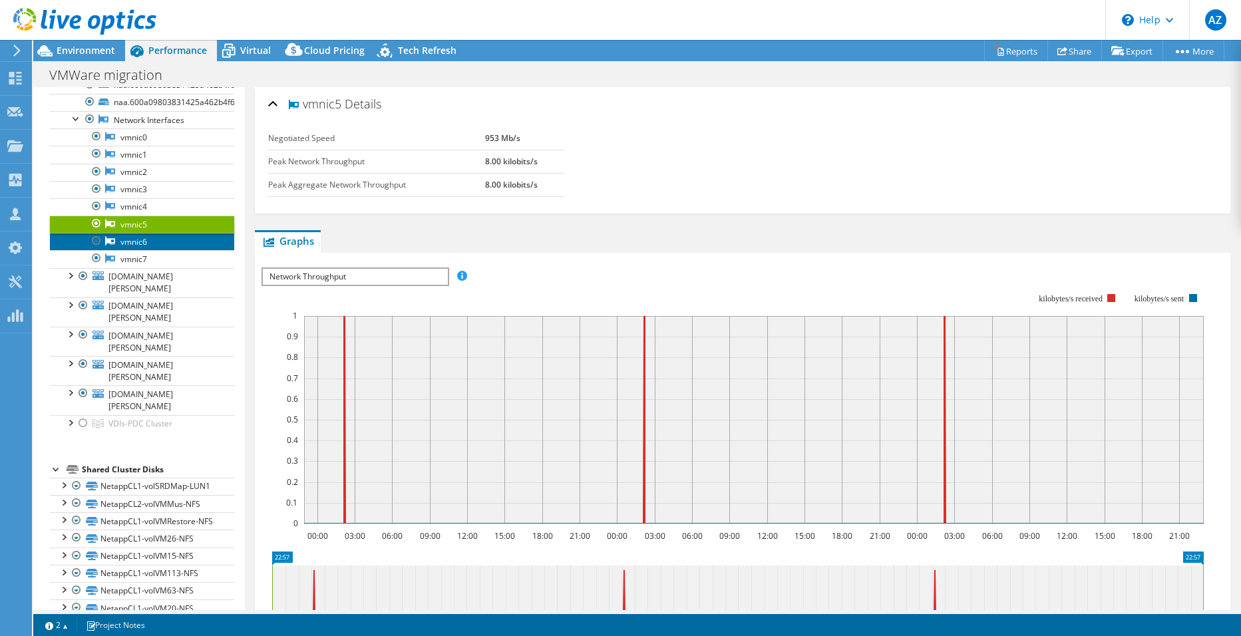
click at [123, 250] on link "vmnic6" at bounding box center [142, 241] width 184 height 17
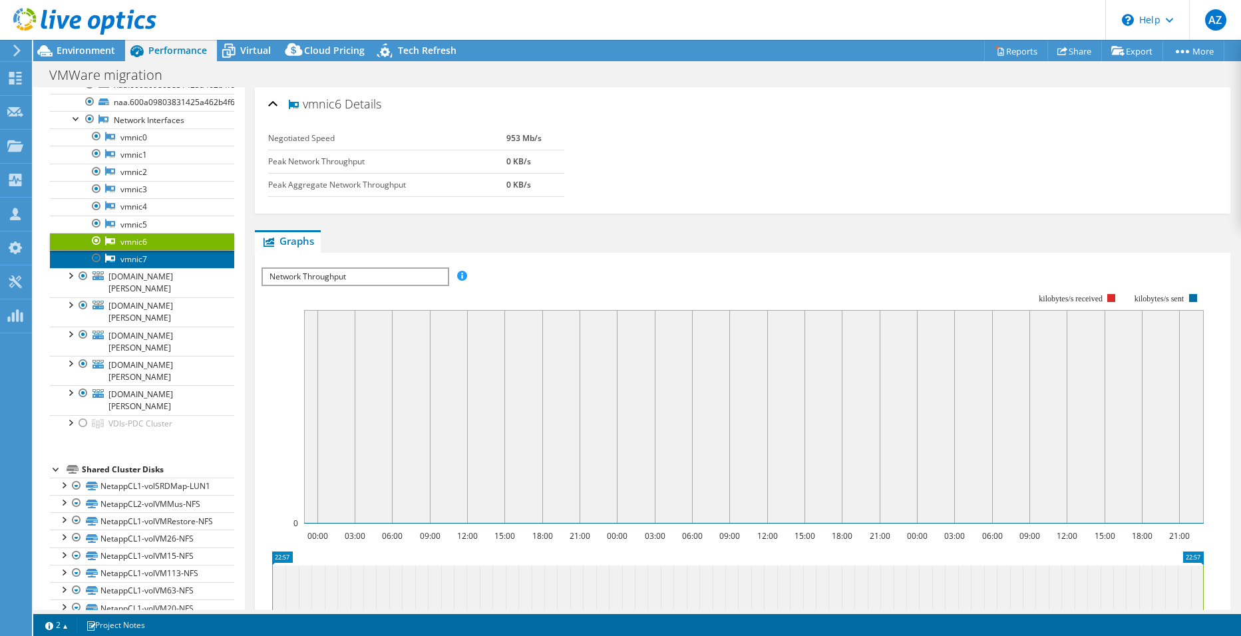
click at [124, 268] on link "vmnic7" at bounding box center [142, 258] width 184 height 17
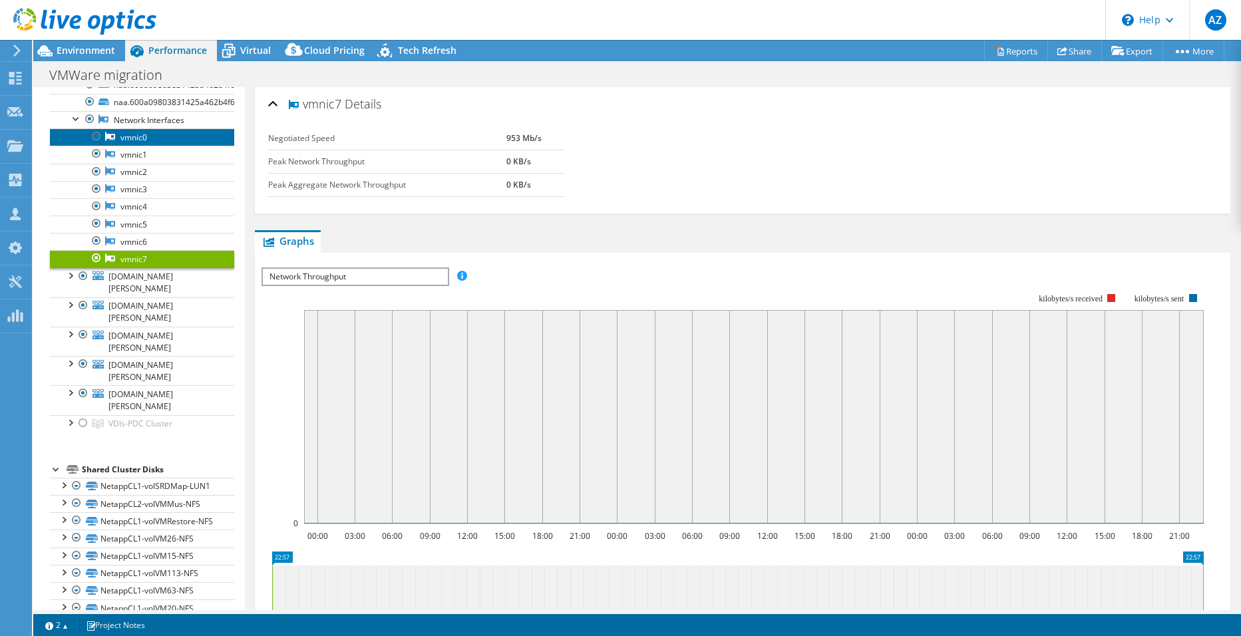
click at [143, 146] on link "vmnic0" at bounding box center [142, 136] width 184 height 17
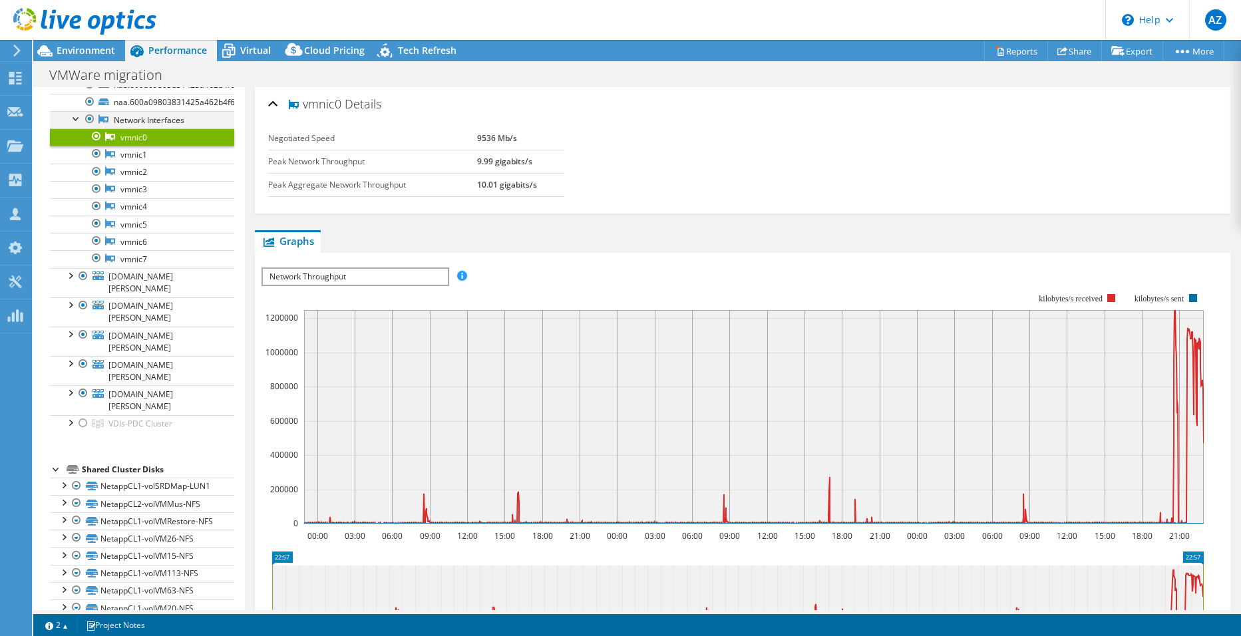
click at [73, 124] on div at bounding box center [76, 117] width 13 height 13
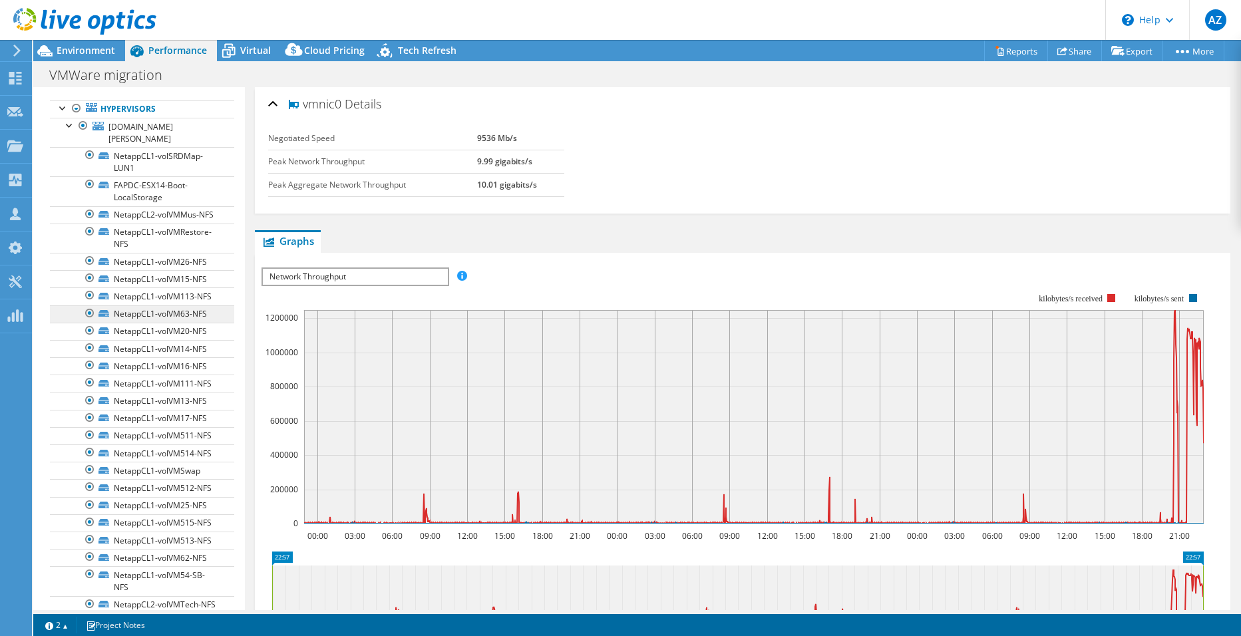
scroll to position [0, 0]
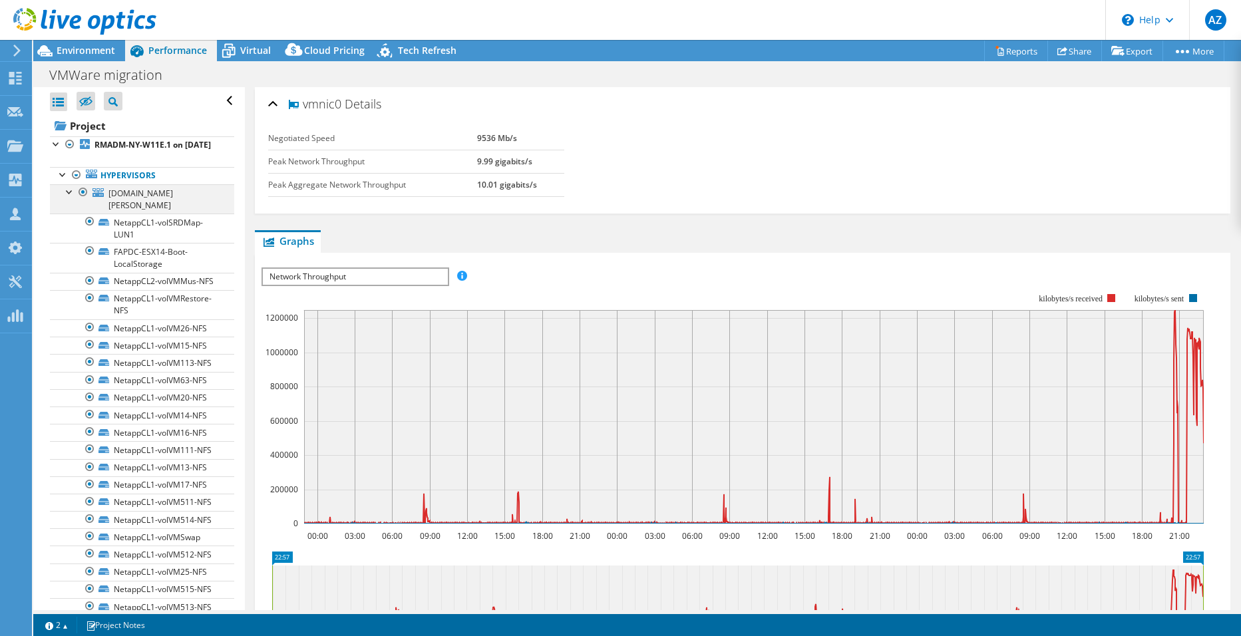
click at [67, 198] on div at bounding box center [69, 190] width 13 height 13
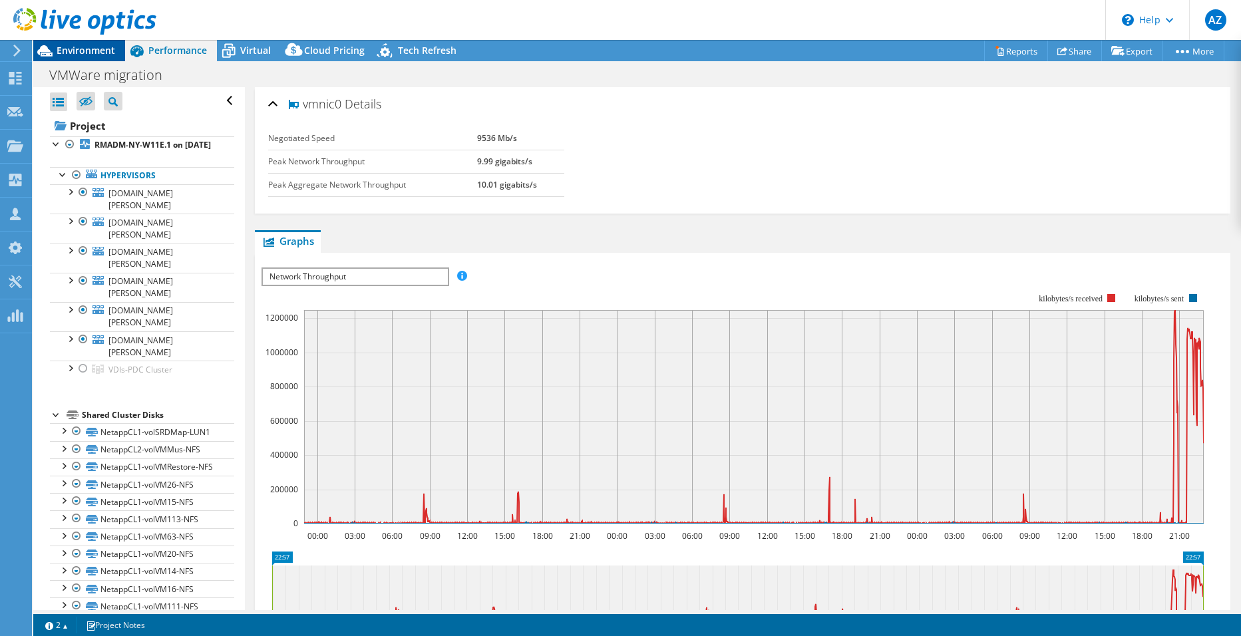
click at [79, 57] on div "Environment" at bounding box center [79, 50] width 92 height 21
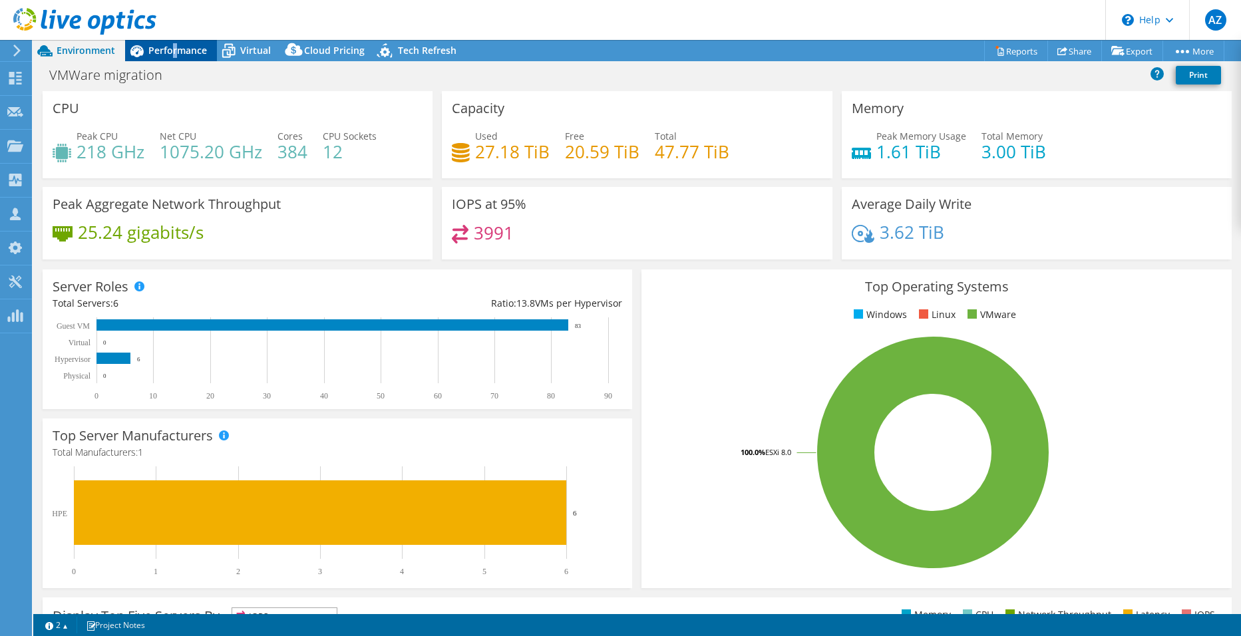
click at [173, 45] on span "Performance" at bounding box center [177, 50] width 59 height 13
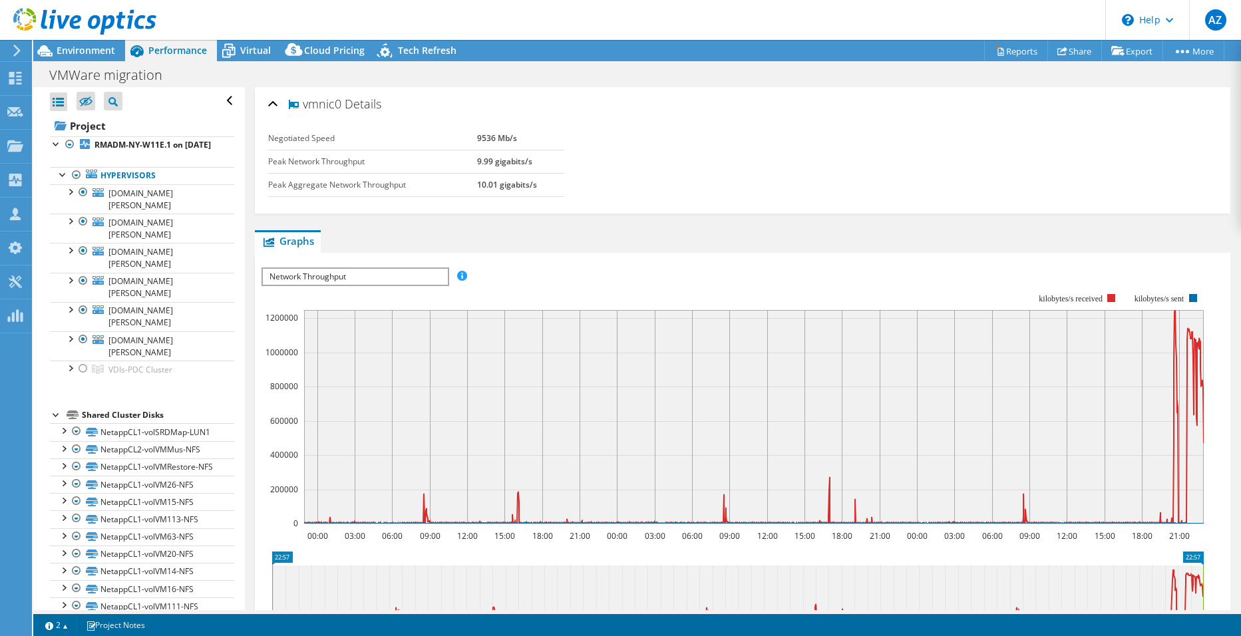
click at [397, 268] on div "Network Throughput IOPS Disk Throughput IO Size Latency Queue Depth CPU Percent…" at bounding box center [356, 277] width 188 height 19
click at [554, 247] on ul "Graphs Servers Inventory Hypervisor Disks Cluster Disks Installed Applications" at bounding box center [743, 241] width 976 height 23
click at [129, 142] on b "RMADM-NY-W11E.1 on 9/15/2025" at bounding box center [153, 144] width 116 height 11
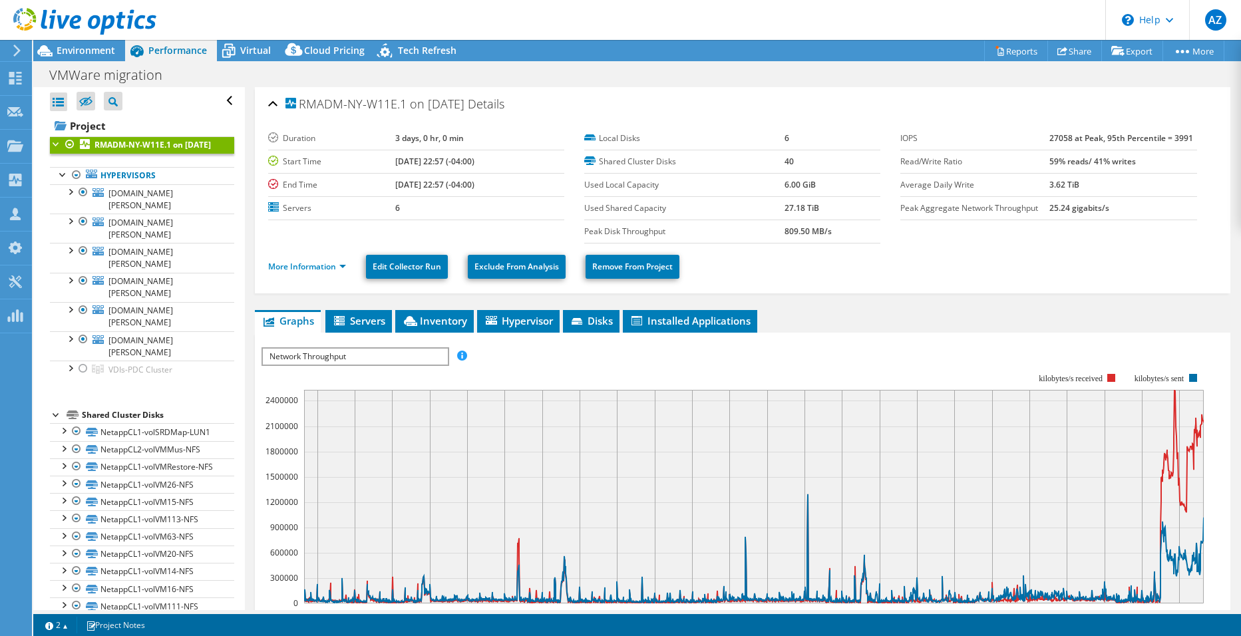
scroll to position [67, 0]
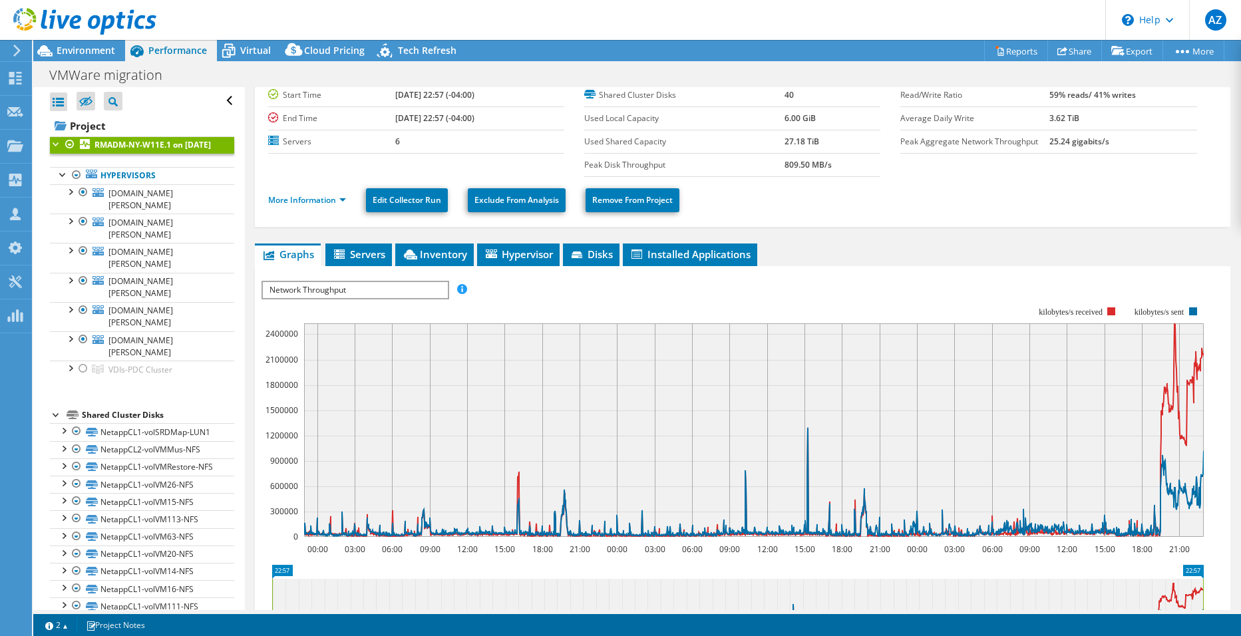
click at [404, 289] on span "Network Throughput" at bounding box center [355, 290] width 184 height 16
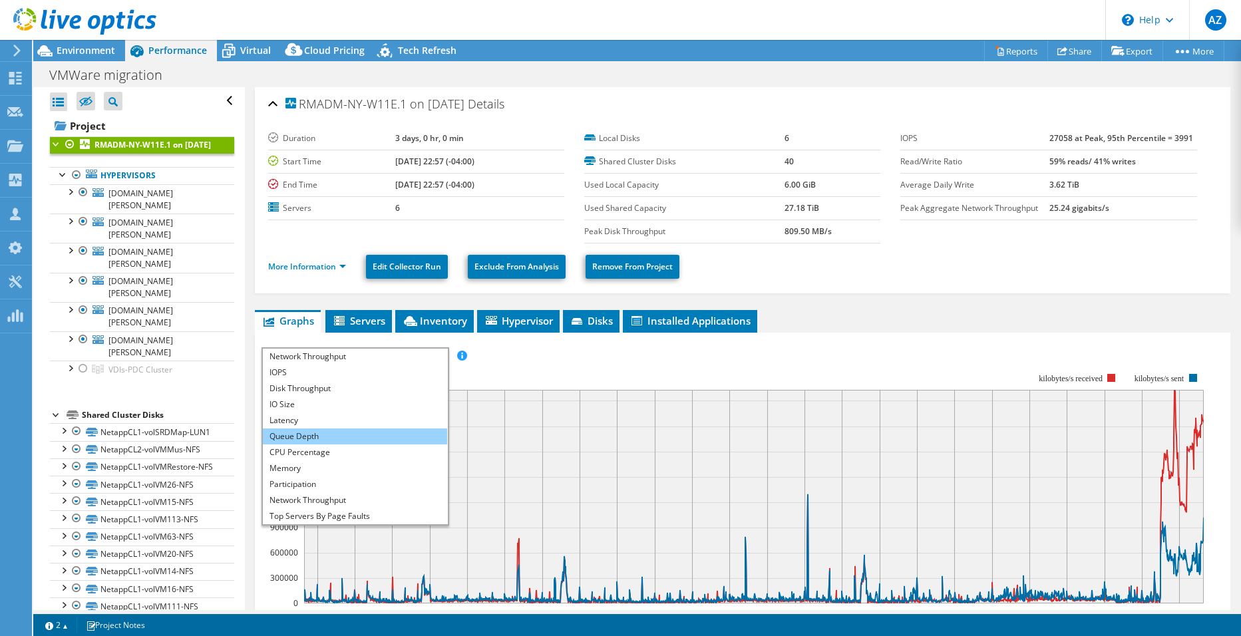
scroll to position [48, 0]
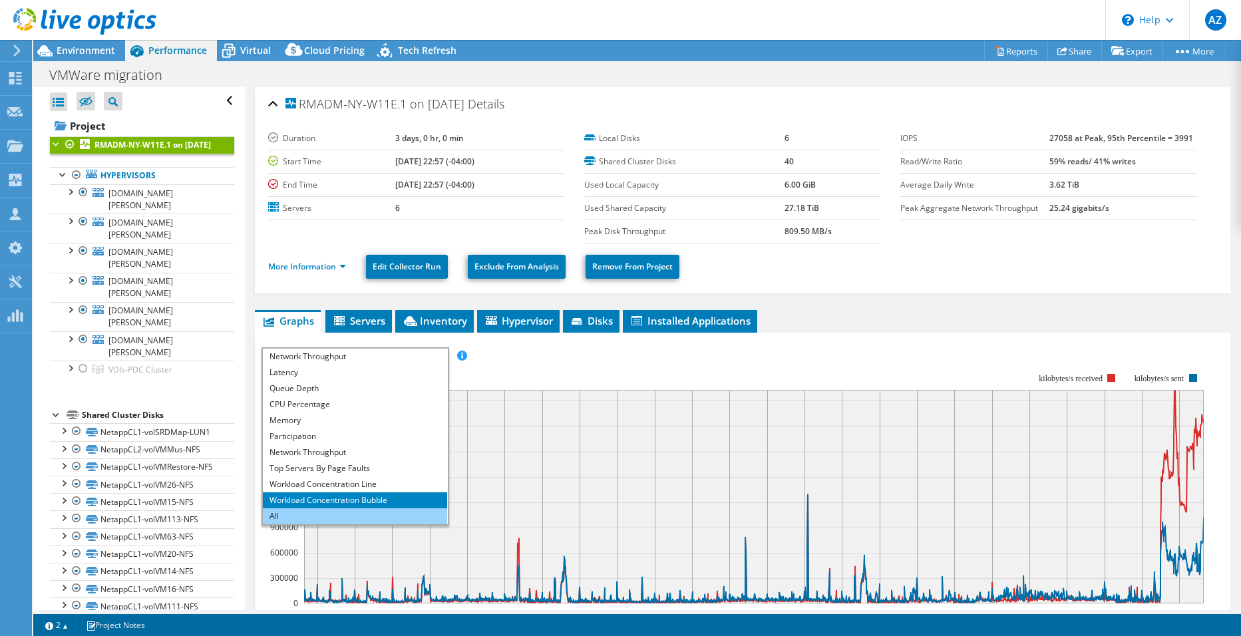
click at [300, 513] on li "All" at bounding box center [355, 517] width 184 height 16
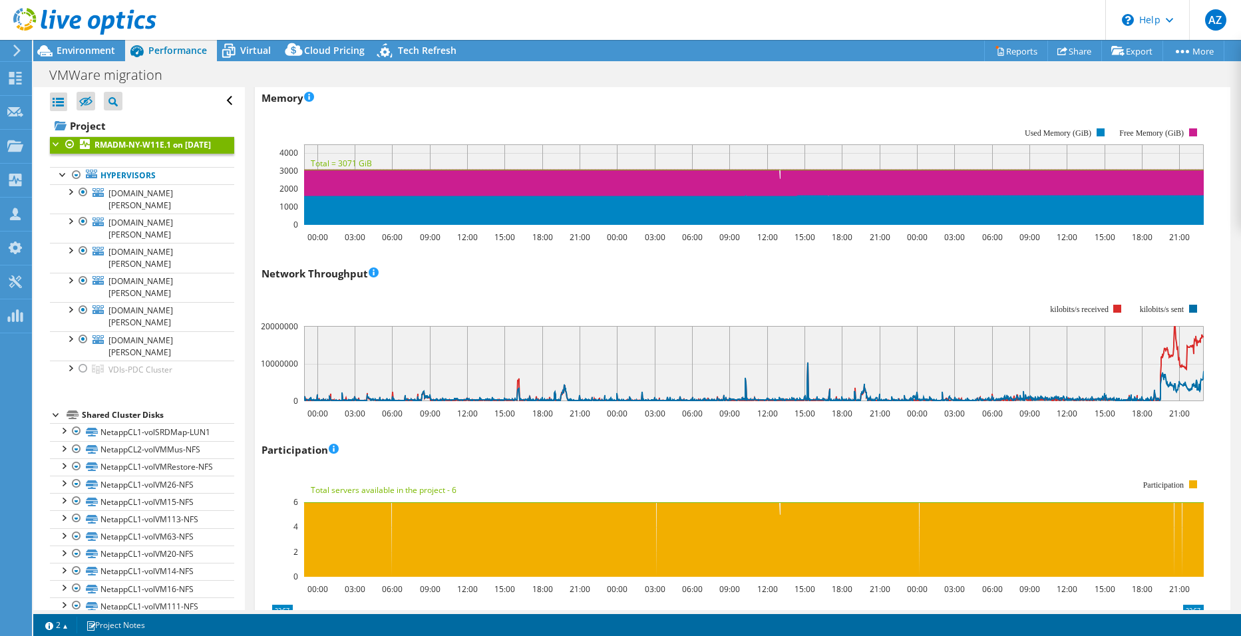
scroll to position [1398, 0]
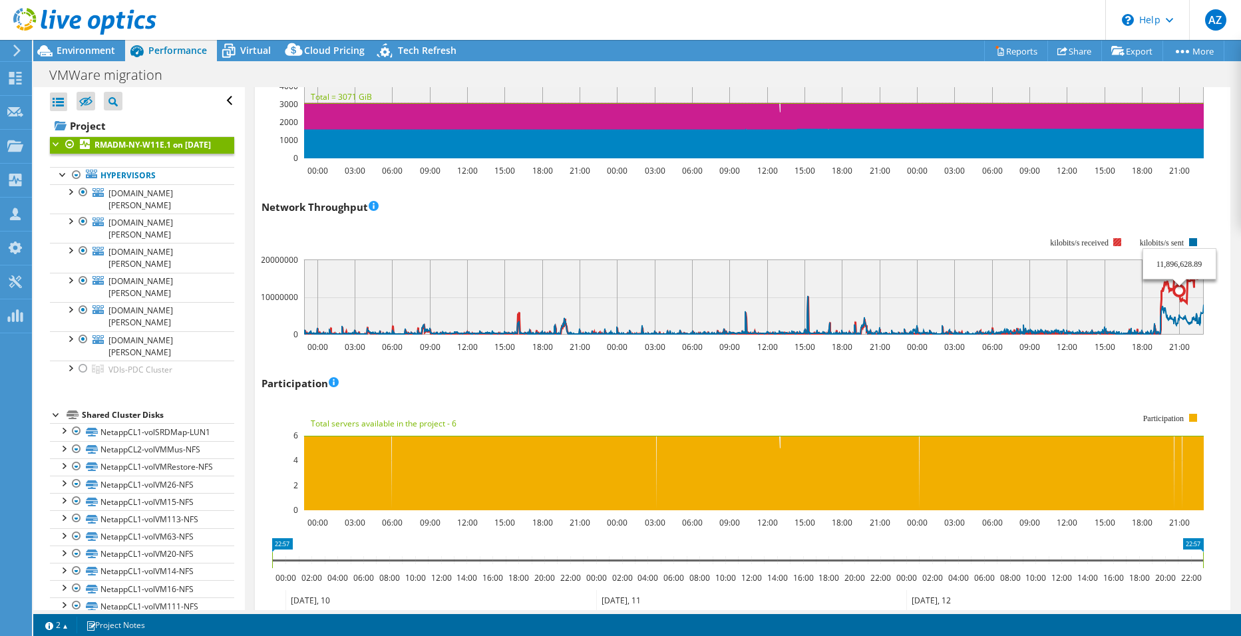
click at [1180, 268] on icon at bounding box center [754, 297] width 900 height 75
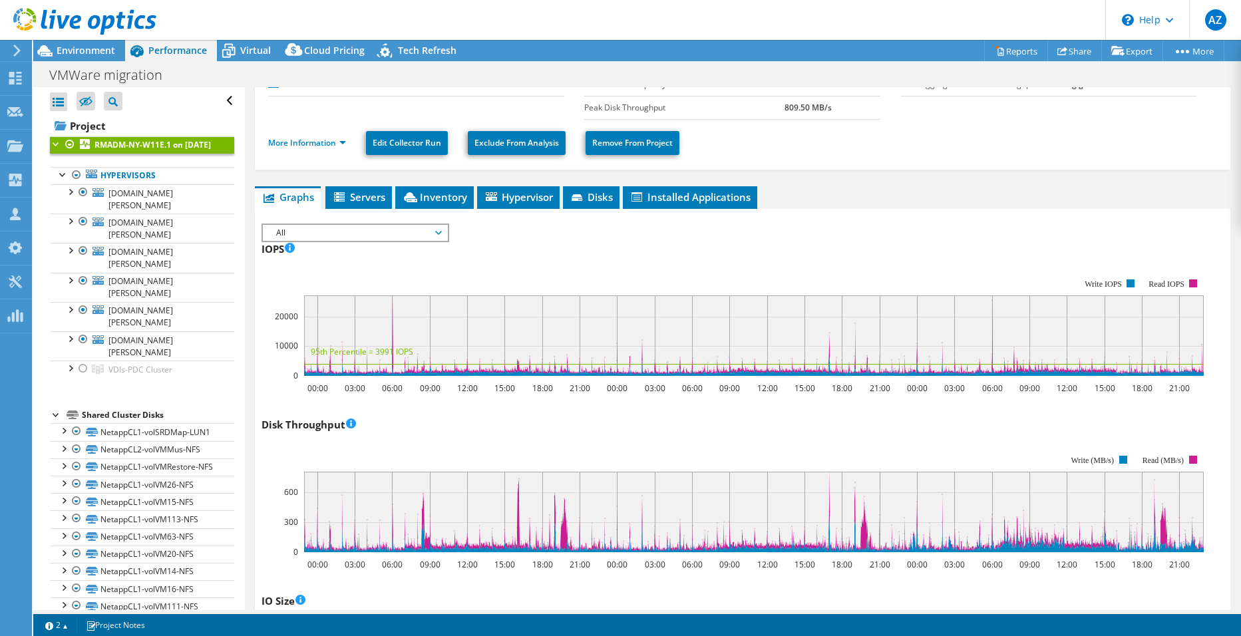
scroll to position [0, 0]
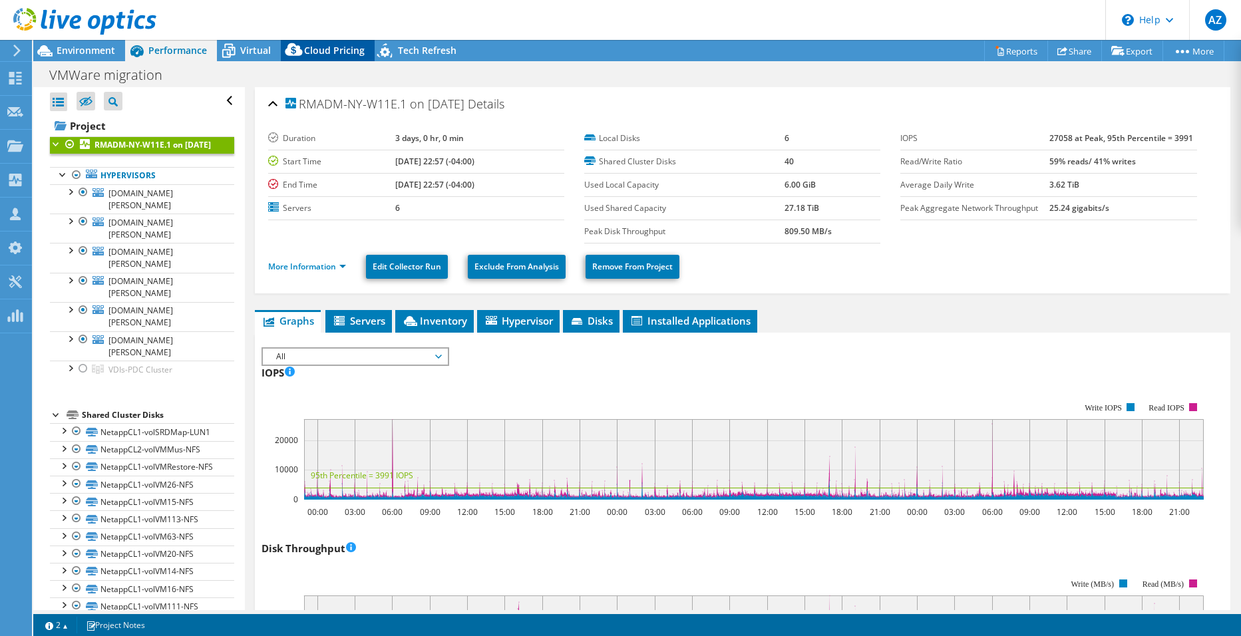
click at [323, 54] on span "Cloud Pricing" at bounding box center [334, 50] width 61 height 13
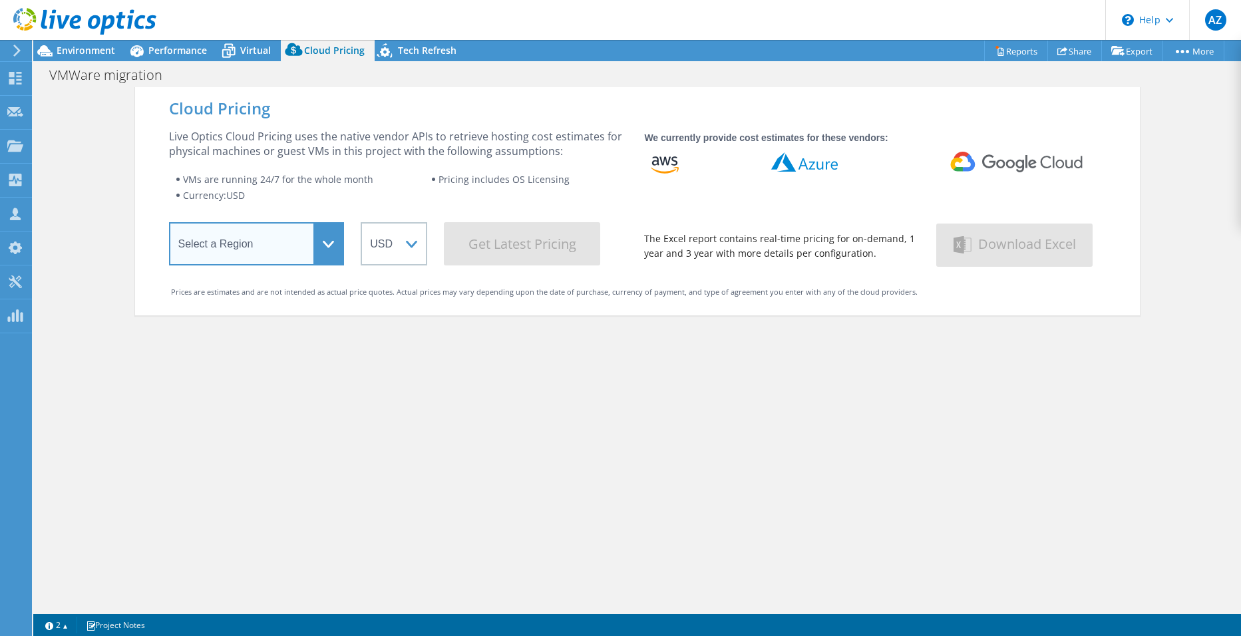
click at [312, 228] on select "Select a Region Asia Pacific (Hong Kong) Asia Pacific (Mumbai) Asia Pacific (Se…" at bounding box center [257, 243] width 176 height 43
select select "USEast"
click at [169, 225] on select "Select a Region Asia Pacific (Hong Kong) Asia Pacific (Mumbai) Asia Pacific (Se…" at bounding box center [257, 243] width 176 height 43
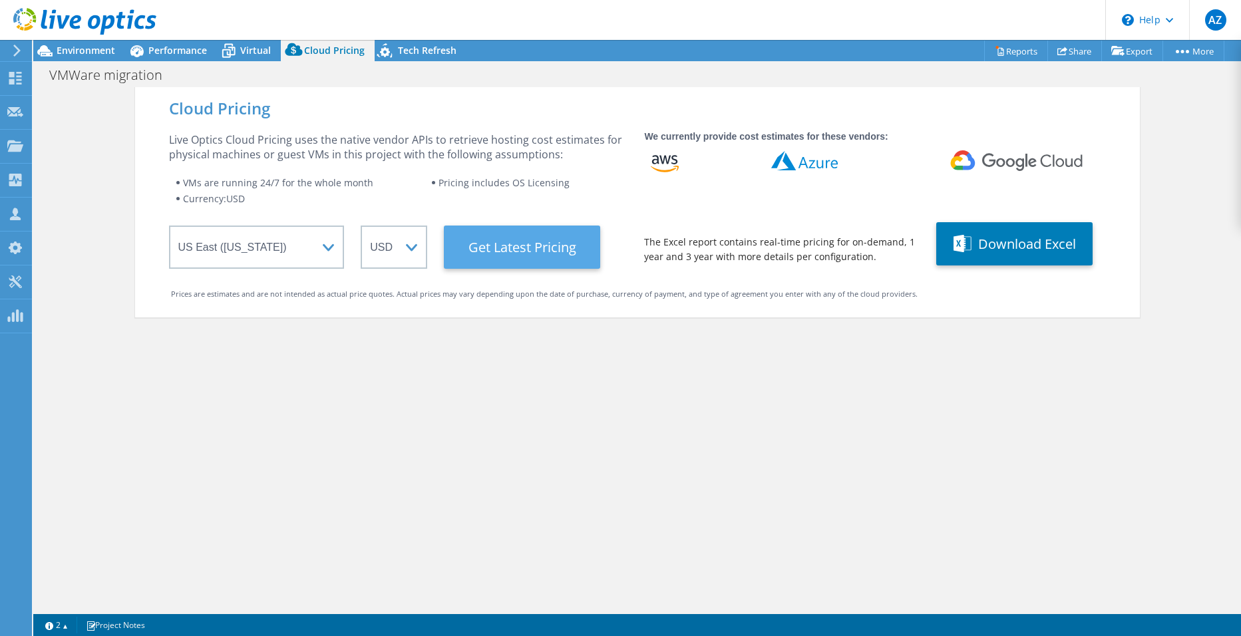
click at [553, 257] on Latest "Get Latest Pricing" at bounding box center [522, 247] width 156 height 43
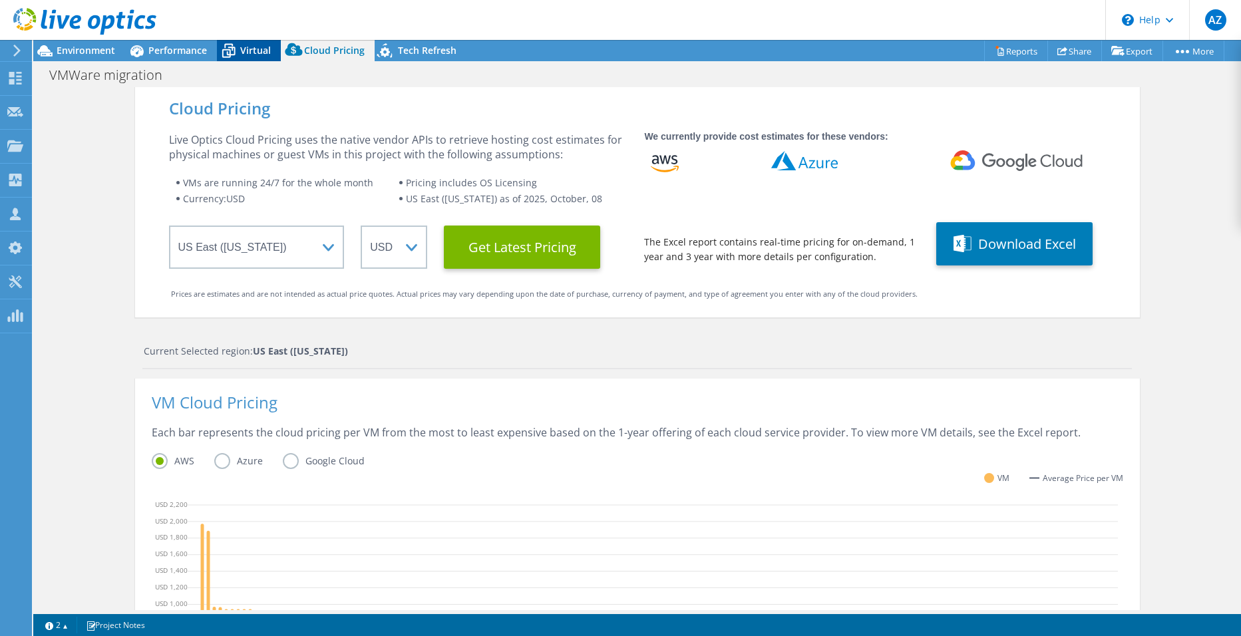
click at [247, 57] on div "Virtual" at bounding box center [249, 50] width 64 height 21
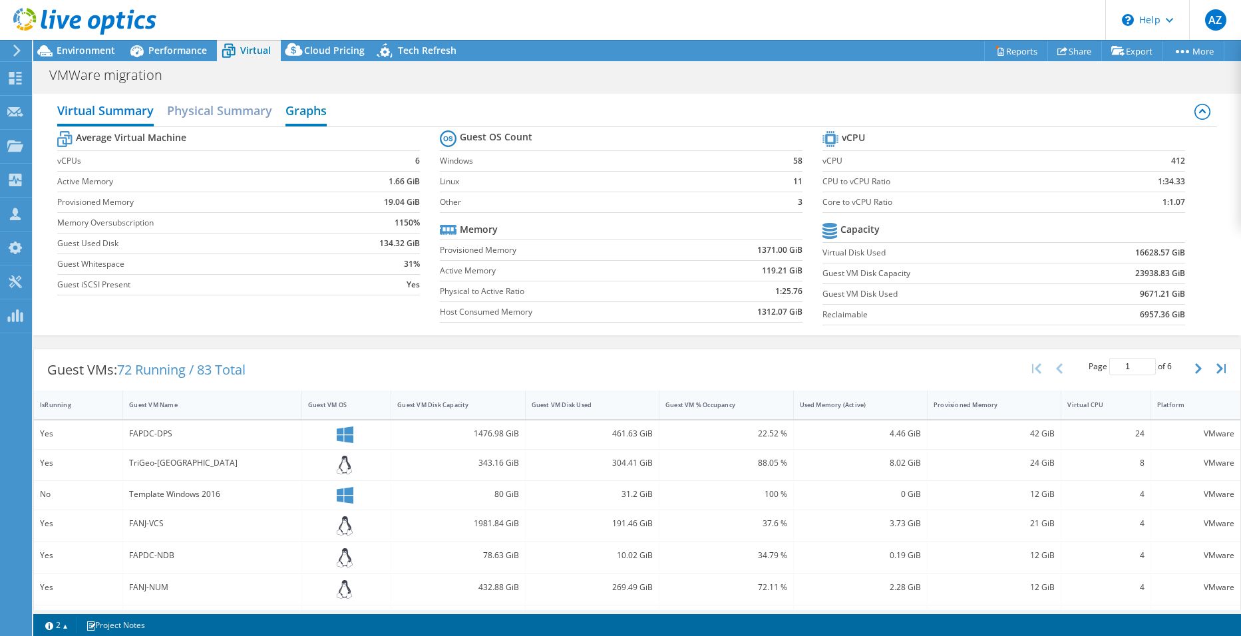
click at [307, 107] on h2 "Graphs" at bounding box center [306, 111] width 41 height 29
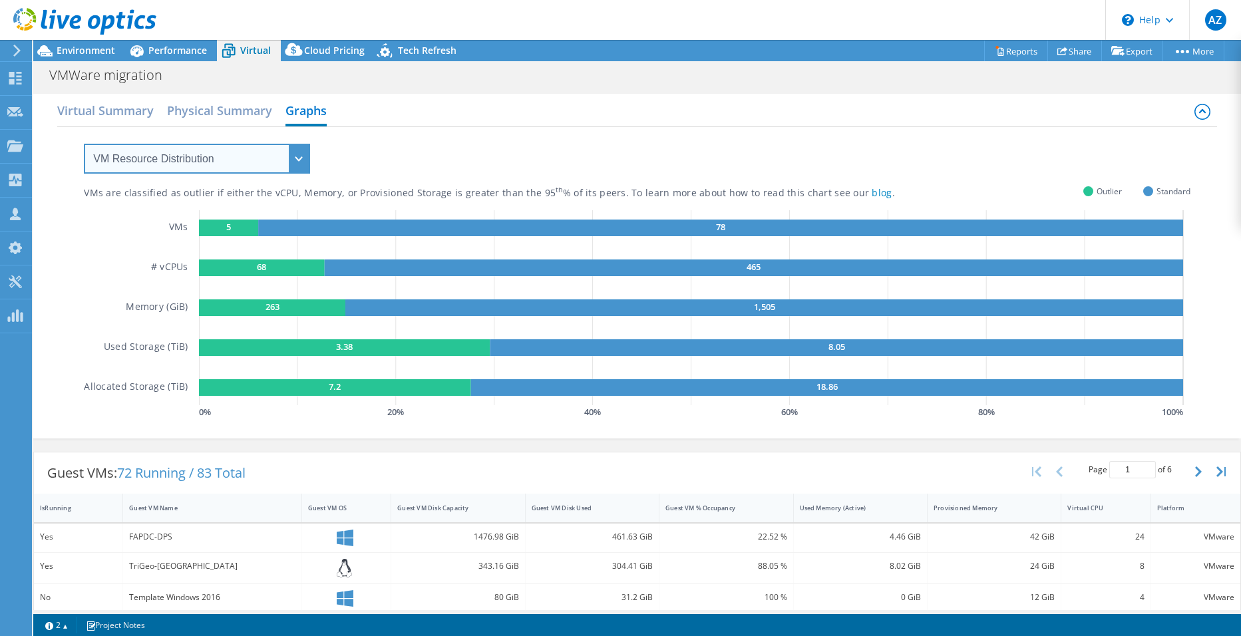
click at [294, 164] on select "VM Resource Distribution Provisioning Contrast Over Provisioning" at bounding box center [197, 159] width 226 height 30
select select "Over Provisioning"
click at [84, 144] on select "VM Resource Distribution Provisioning Contrast Over Provisioning" at bounding box center [197, 159] width 226 height 30
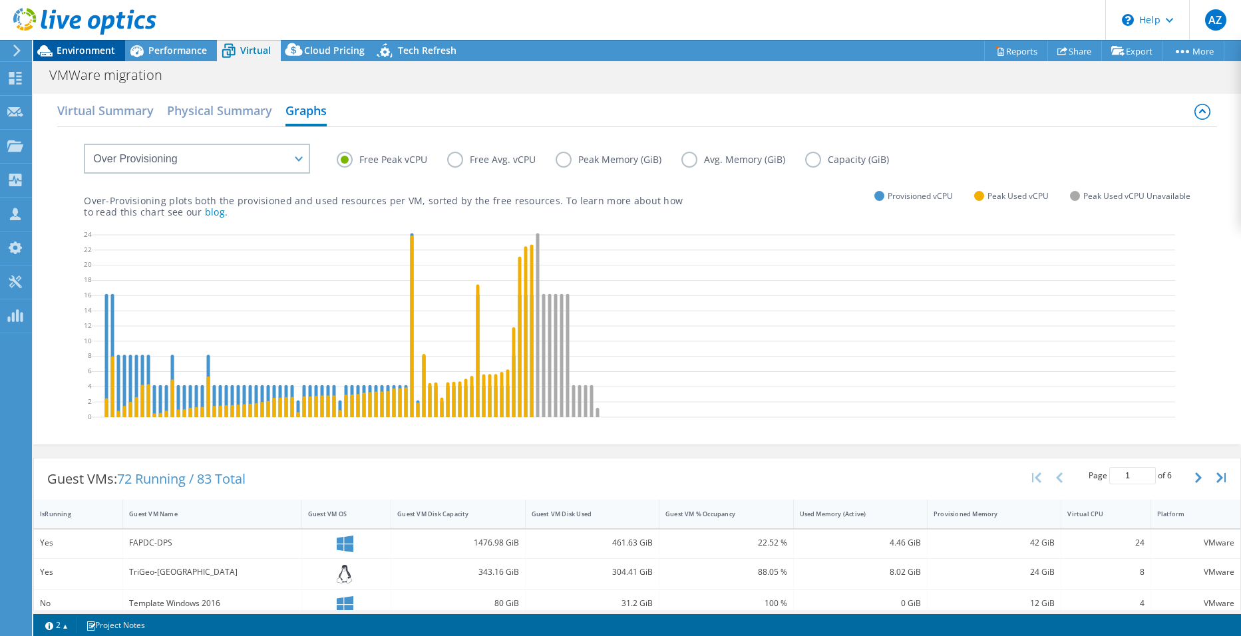
click at [90, 50] on span "Environment" at bounding box center [86, 50] width 59 height 13
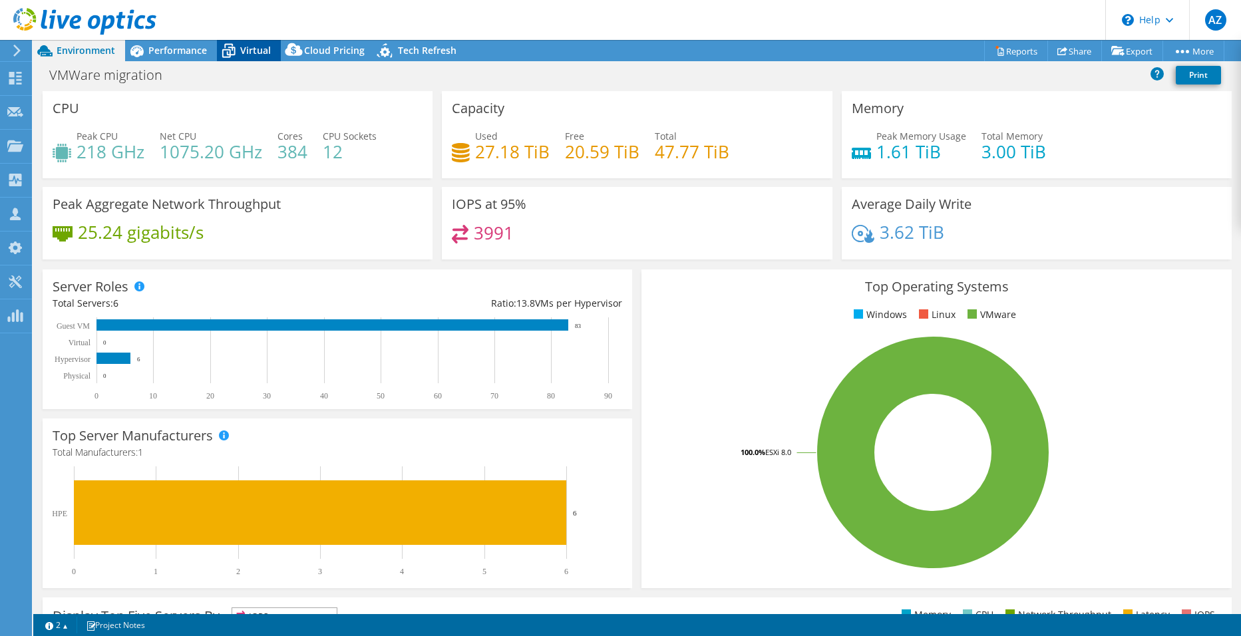
click at [270, 49] on span "Virtual" at bounding box center [255, 50] width 31 height 13
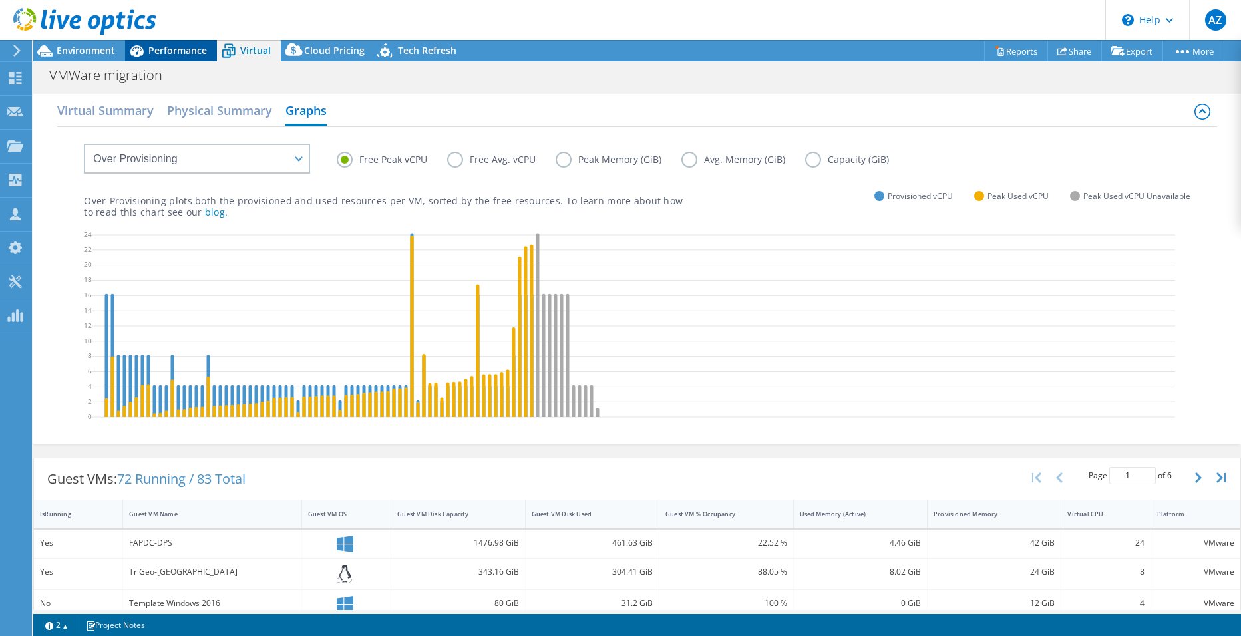
click at [151, 49] on span "Performance" at bounding box center [177, 50] width 59 height 13
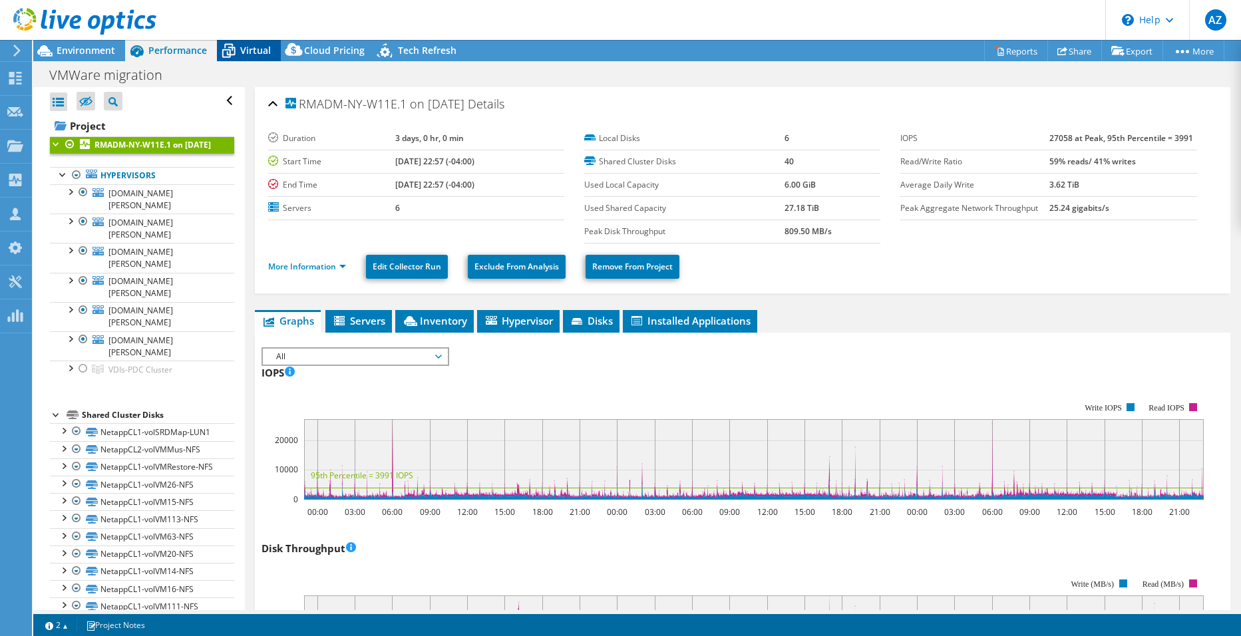
click at [272, 47] on div "Virtual" at bounding box center [249, 50] width 64 height 21
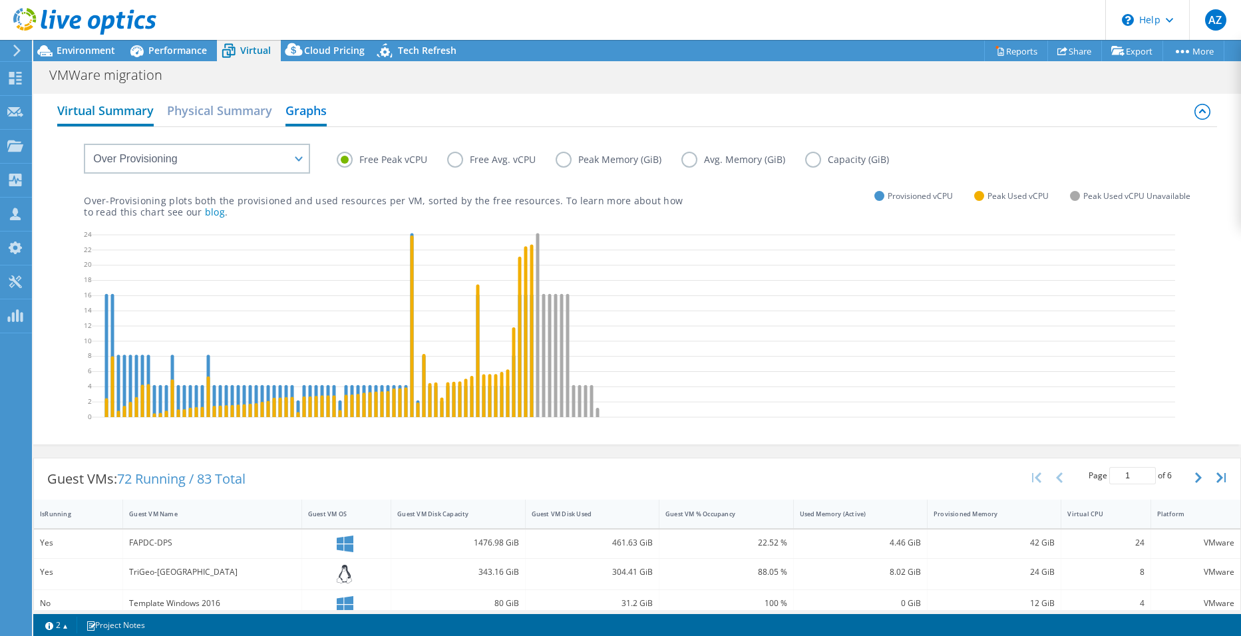
click at [97, 103] on h2 "Virtual Summary" at bounding box center [105, 111] width 97 height 29
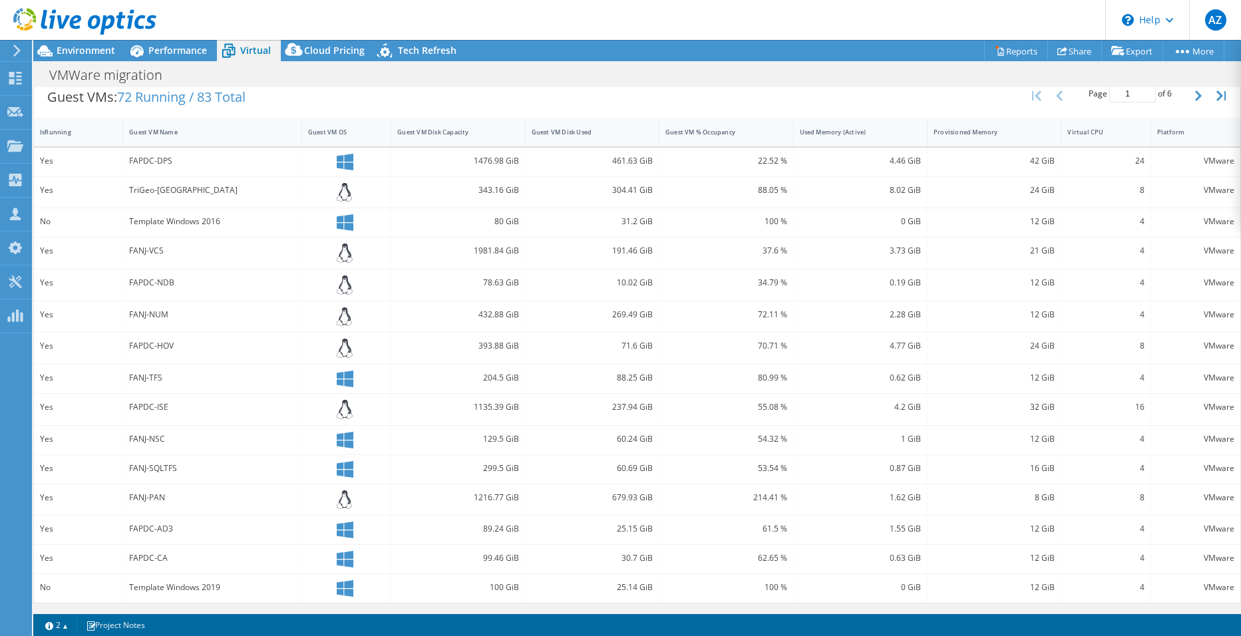
scroll to position [140, 0]
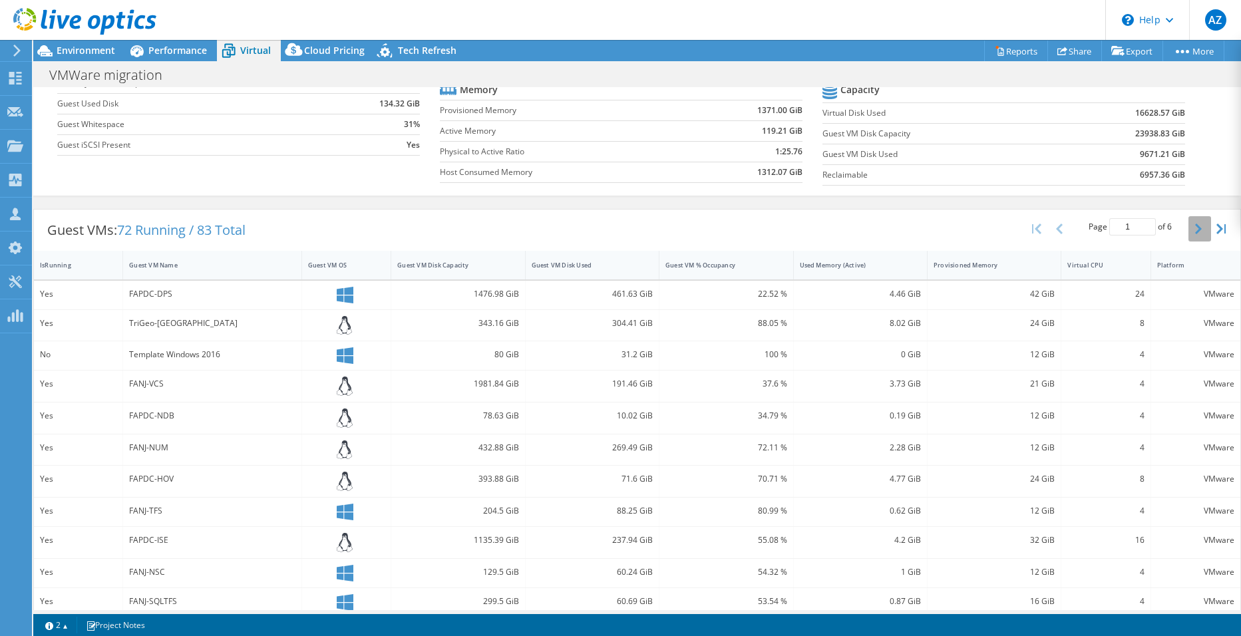
click at [1195, 231] on button "button" at bounding box center [1200, 228] width 23 height 25
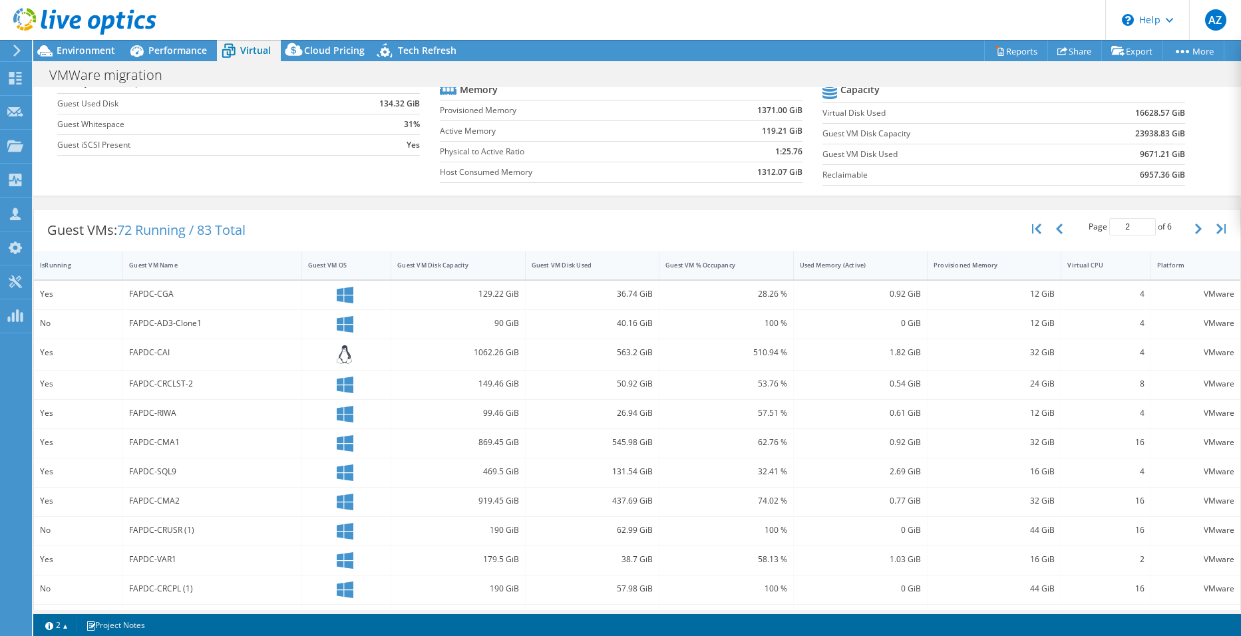
click at [53, 258] on div "IsRunning" at bounding box center [70, 265] width 73 height 21
type input "1"
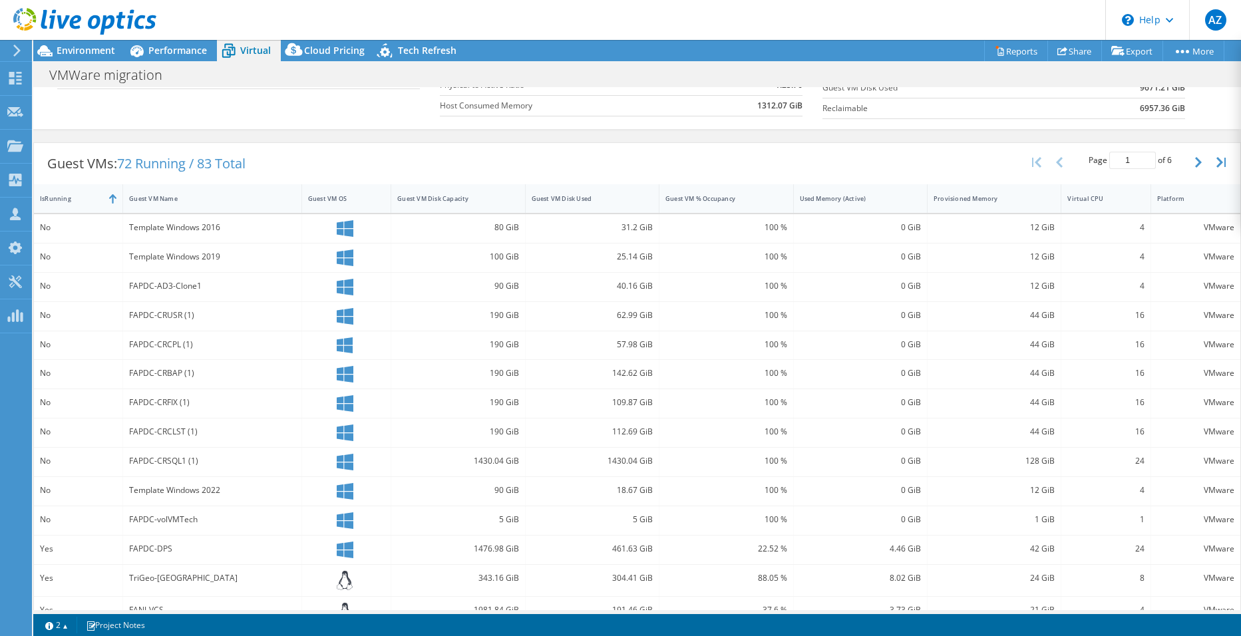
click at [377, 137] on div "Guest VMs: 72 Running / 83 Total Page 1 of 6 5 rows 10 rows 20 rows 25 rows 50 …" at bounding box center [637, 402] width 1208 height 532
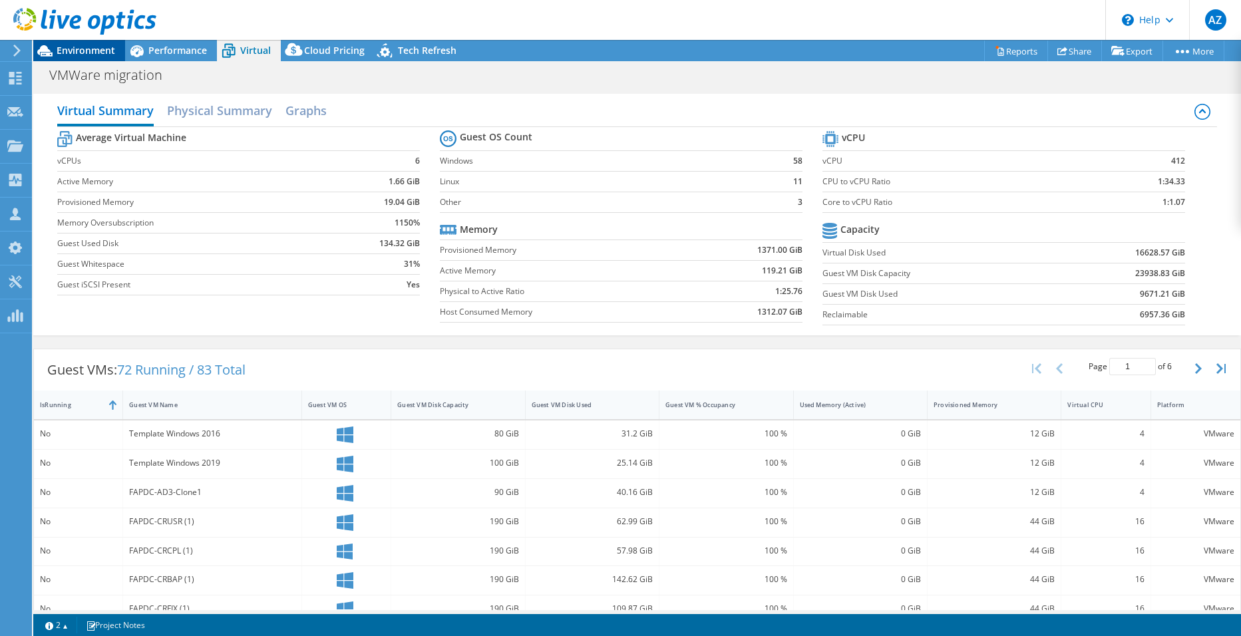
click at [97, 54] on span "Environment" at bounding box center [86, 50] width 59 height 13
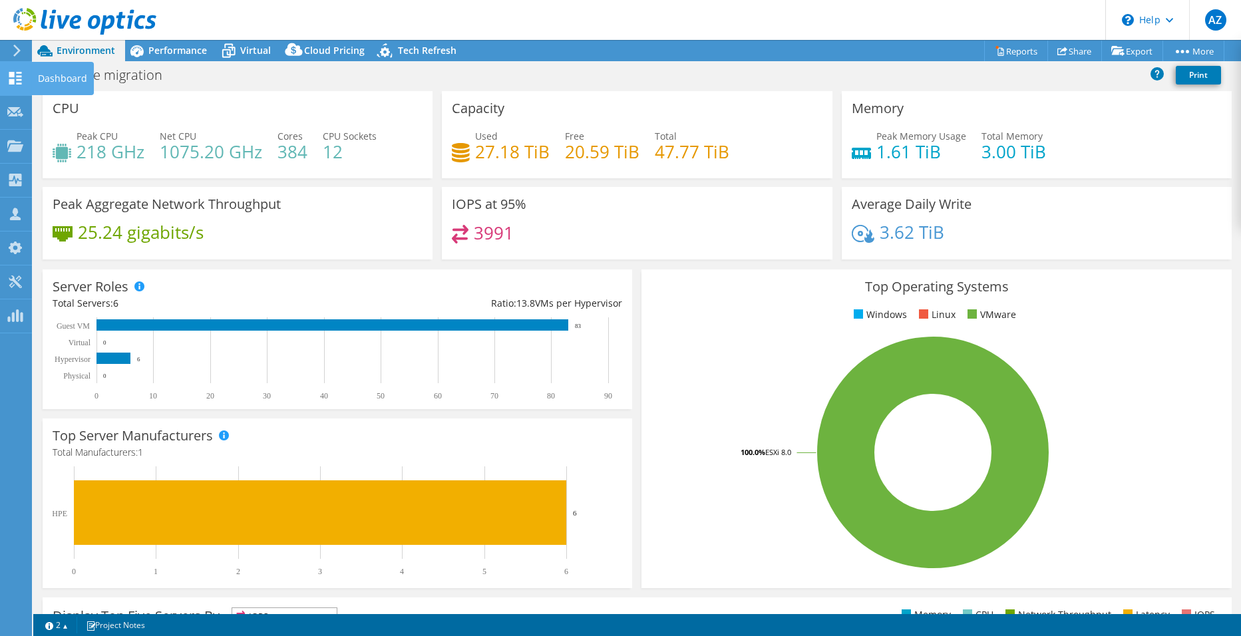
click at [22, 82] on icon at bounding box center [15, 78] width 16 height 13
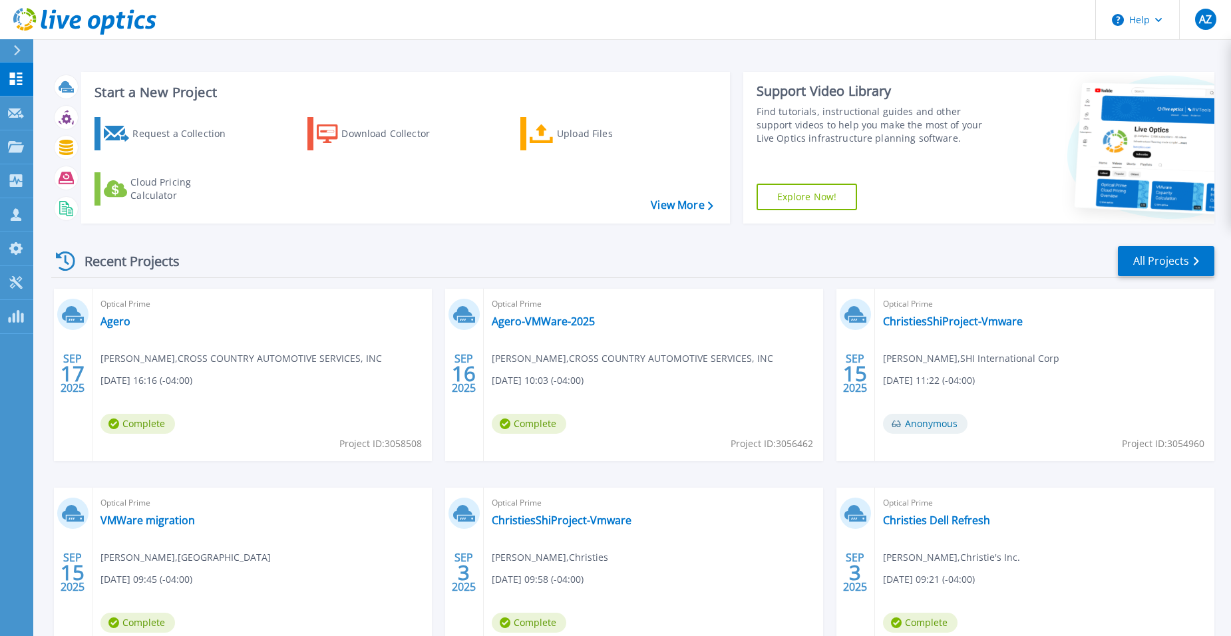
scroll to position [101, 0]
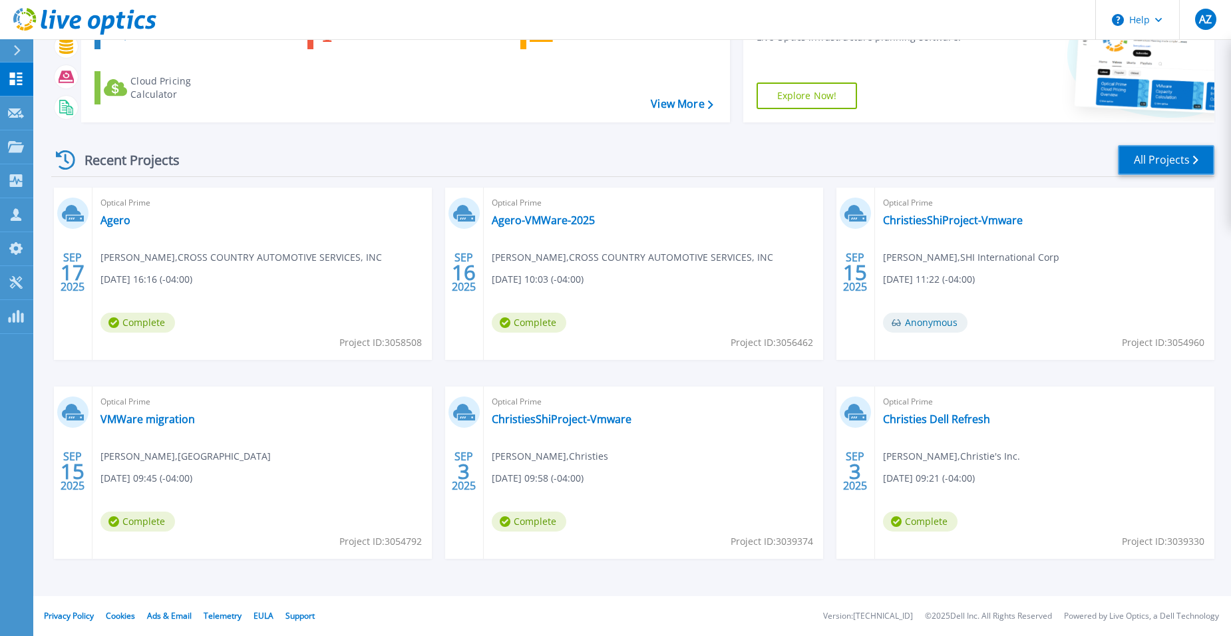
click at [1154, 158] on link "All Projects" at bounding box center [1166, 160] width 97 height 30
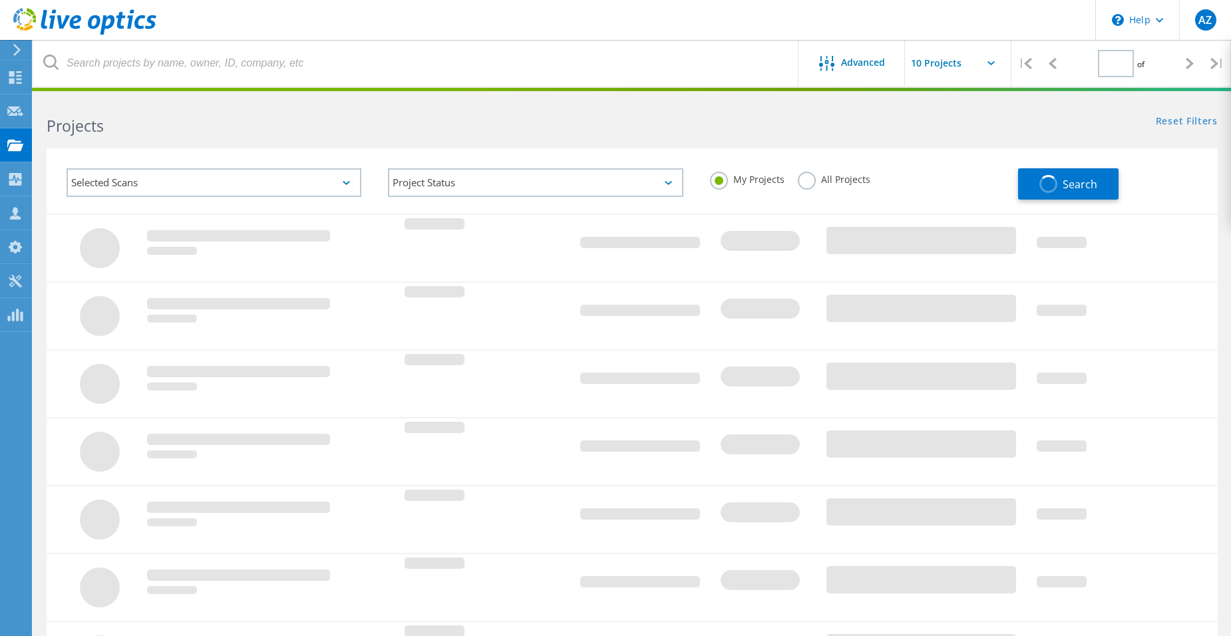
type input "1"
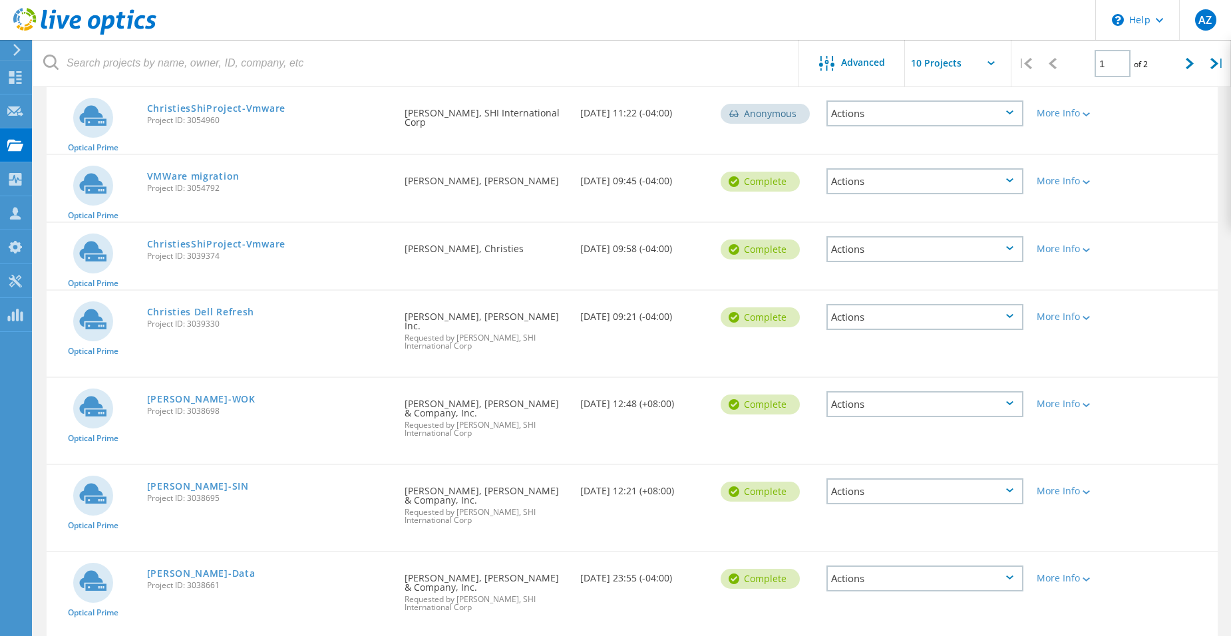
scroll to position [466, 0]
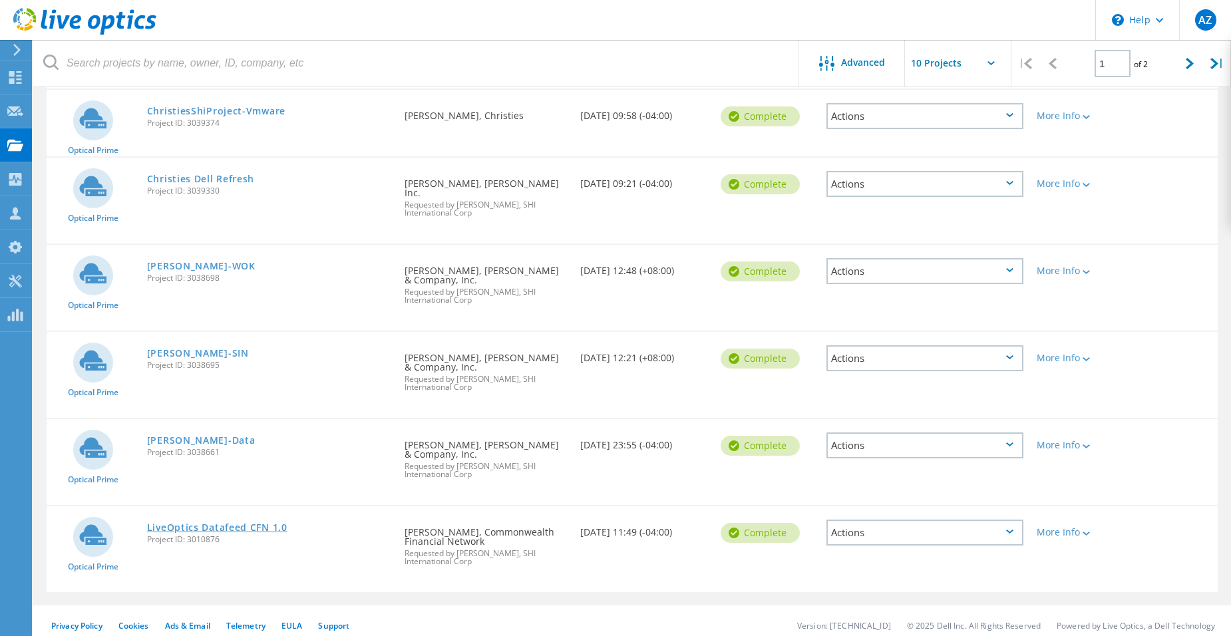
click at [248, 523] on link "LiveOptics Datafeed CFN 1.0" at bounding box center [217, 527] width 140 height 9
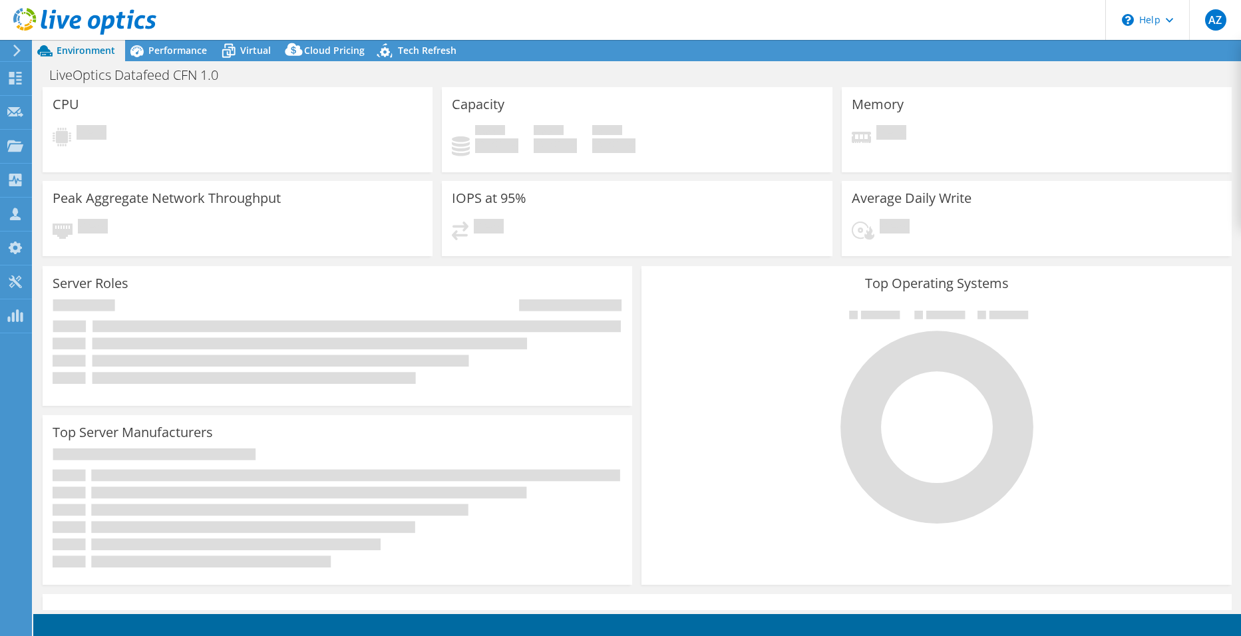
select select "USEast"
select select "USD"
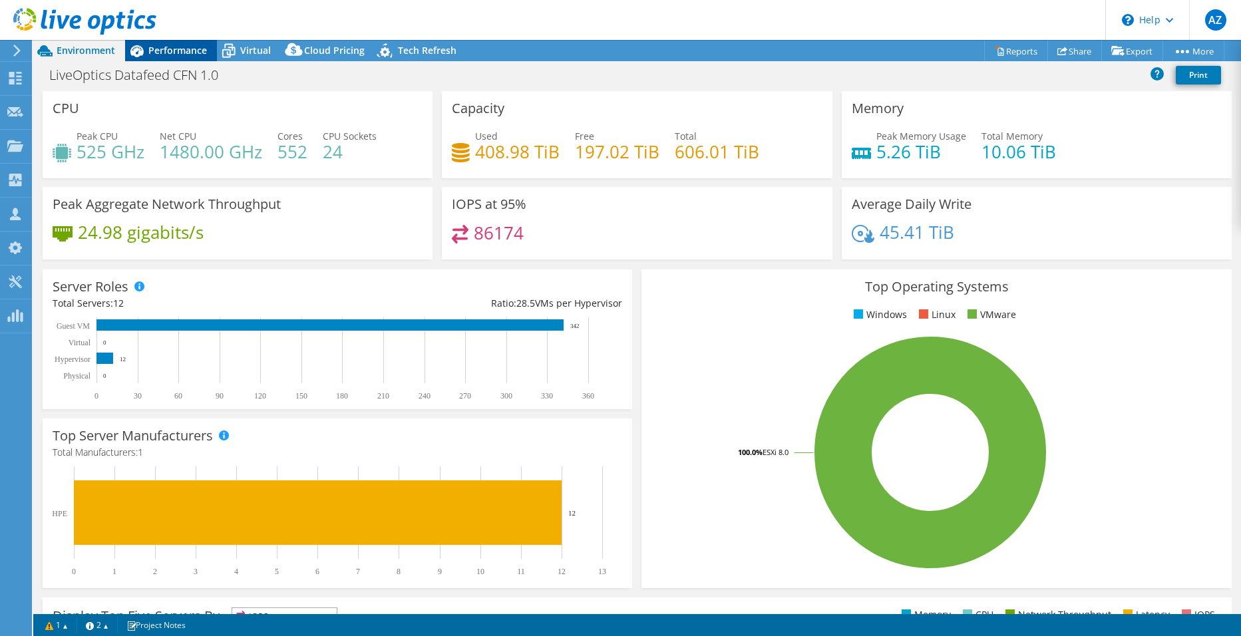
click at [173, 58] on div "Performance" at bounding box center [171, 50] width 92 height 21
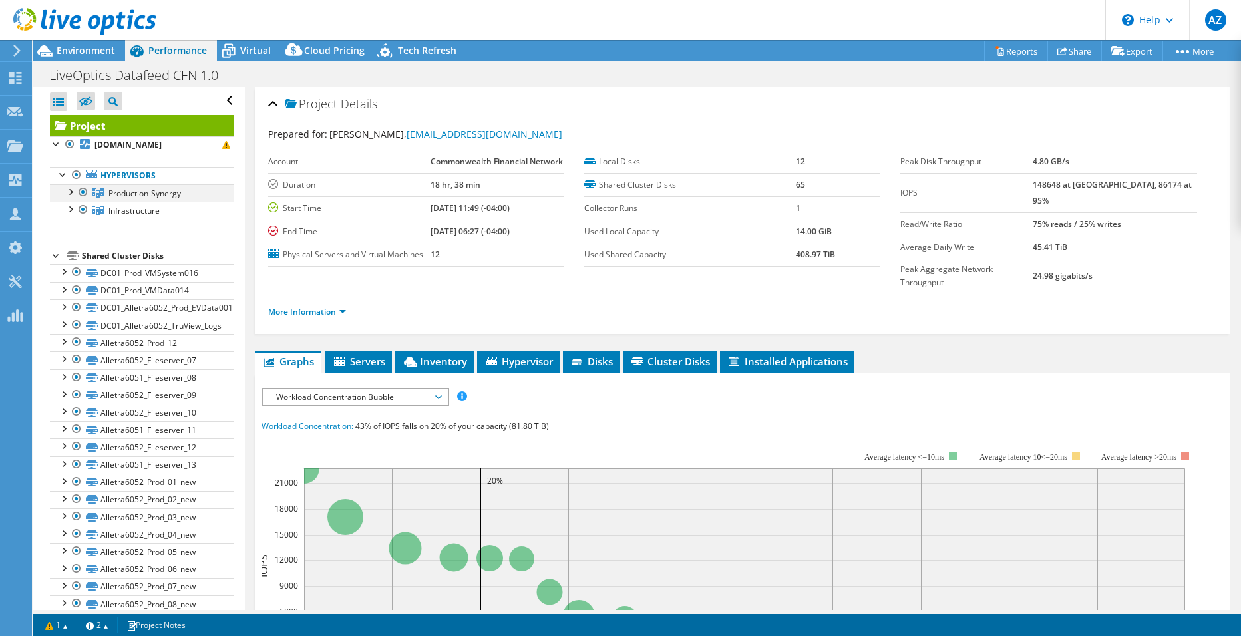
click at [71, 198] on div at bounding box center [69, 190] width 13 height 13
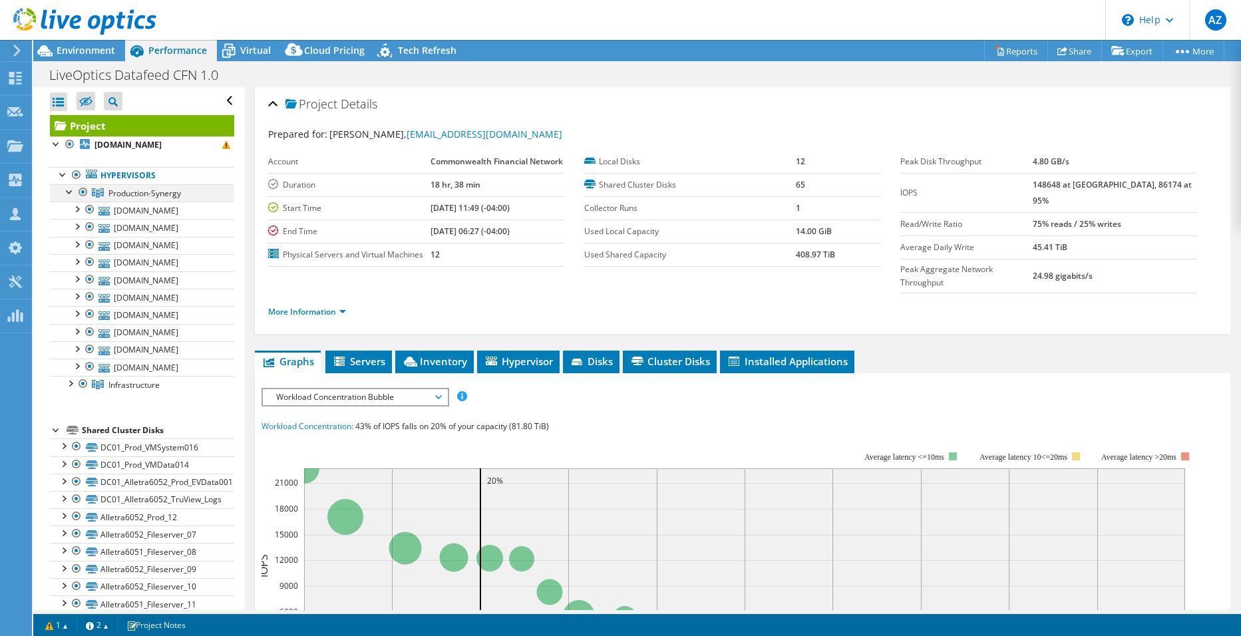
click at [71, 198] on div at bounding box center [69, 190] width 13 height 13
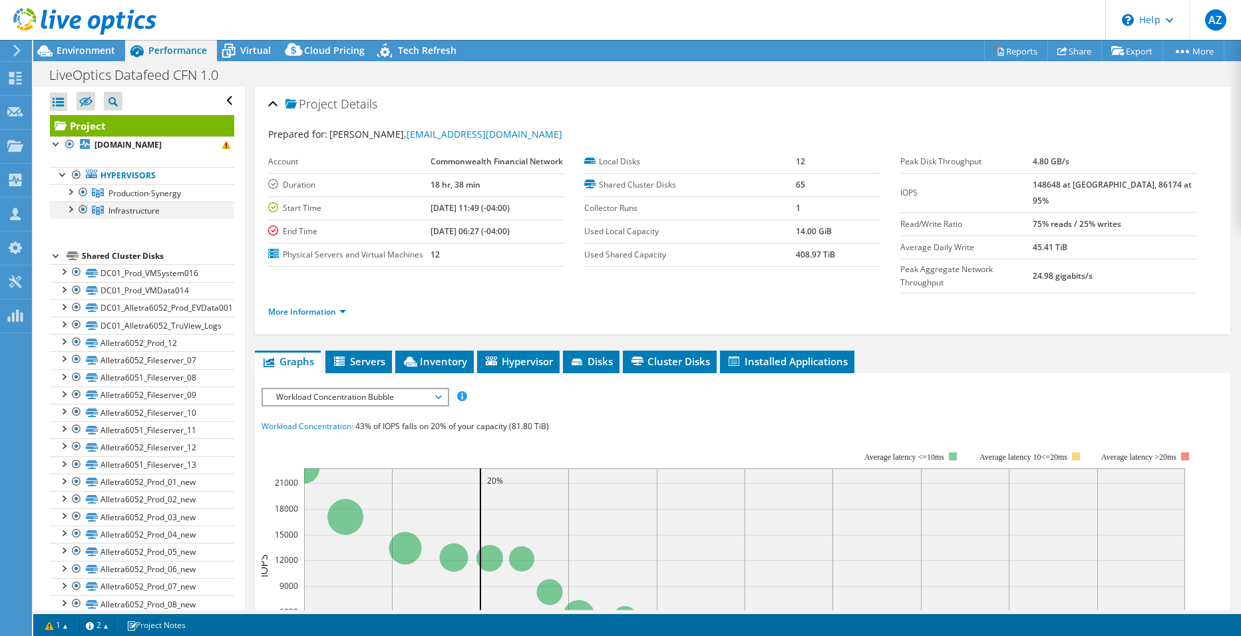
click at [70, 215] on div at bounding box center [69, 208] width 13 height 13
click at [82, 218] on div at bounding box center [83, 210] width 13 height 16
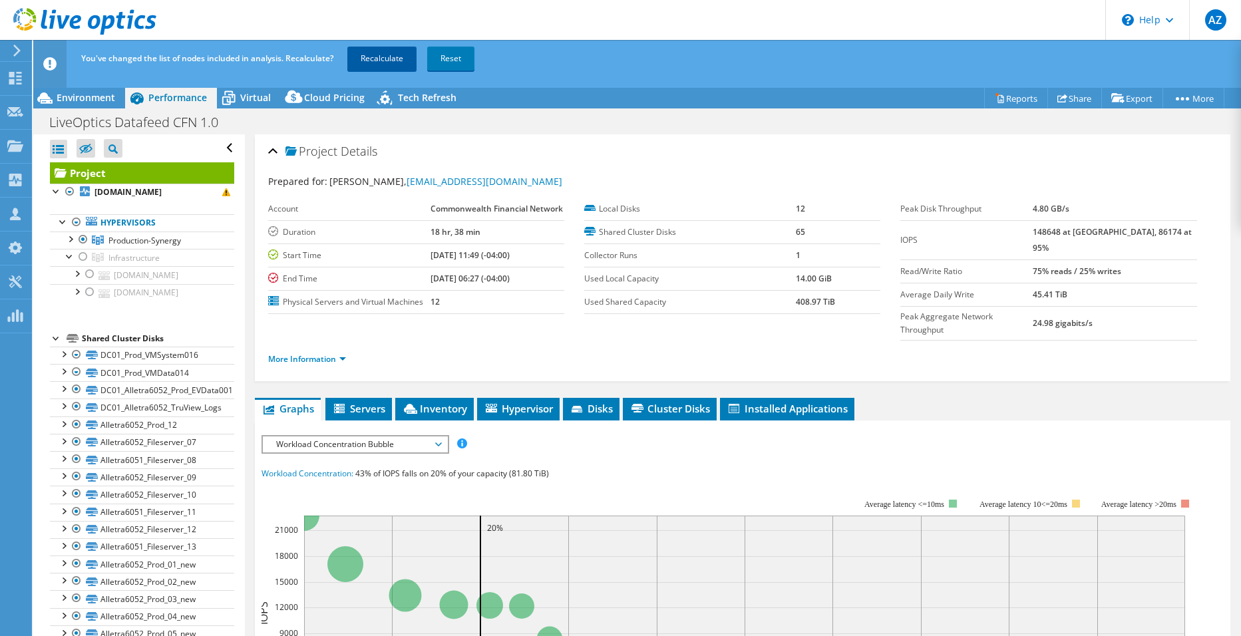
click at [374, 54] on link "Recalculate" at bounding box center [381, 59] width 69 height 24
click at [92, 100] on span "Environment" at bounding box center [86, 97] width 59 height 13
